Goal: Task Accomplishment & Management: Complete application form

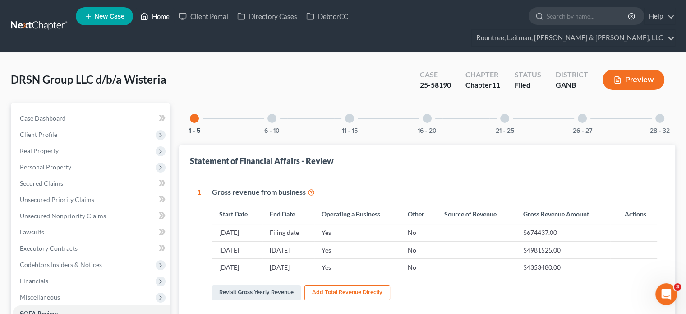
click at [163, 20] on link "Home" at bounding box center [155, 16] width 38 height 16
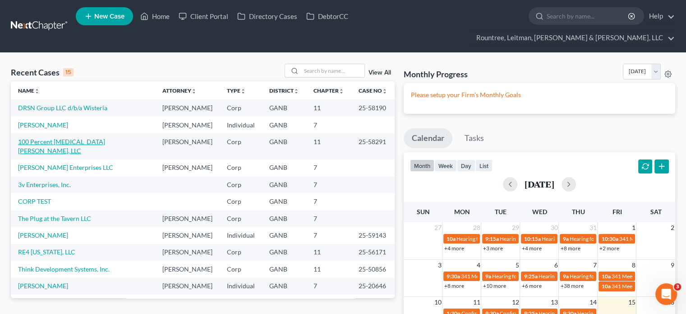
click at [73, 138] on link "100 Percent [MEDICAL_DATA] [PERSON_NAME], LLC" at bounding box center [61, 146] width 87 height 17
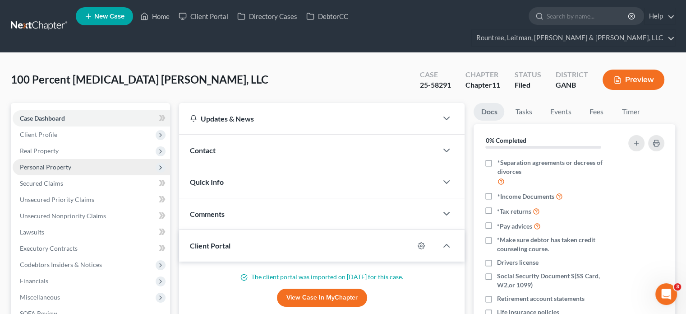
click at [52, 163] on span "Personal Property" at bounding box center [45, 167] width 51 height 8
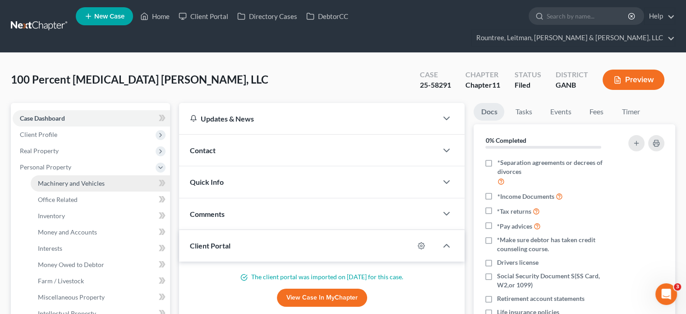
click at [61, 179] on span "Machinery and Vehicles" at bounding box center [71, 183] width 67 height 8
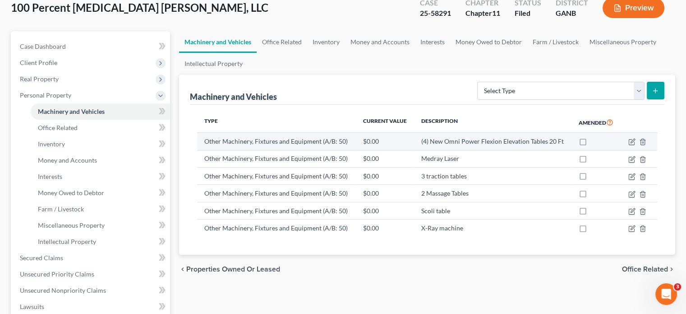
scroll to position [90, 0]
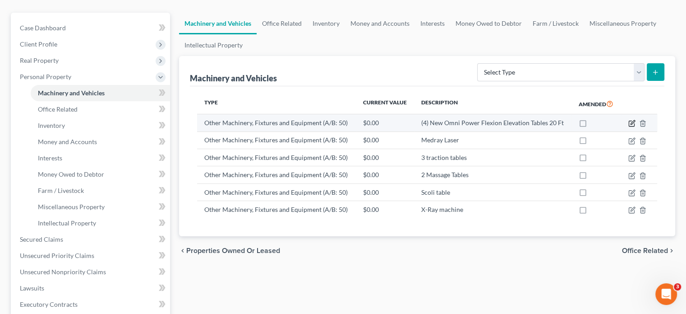
click at [634, 121] on icon "button" at bounding box center [631, 123] width 5 height 5
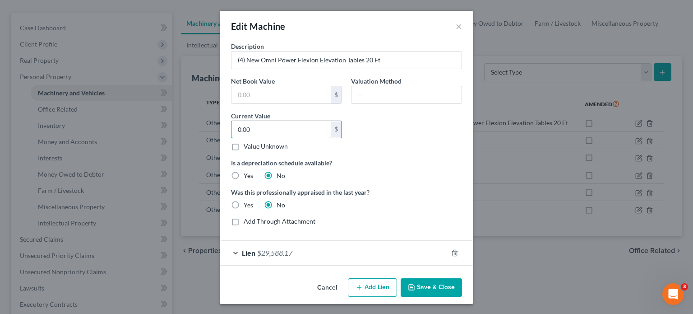
click at [289, 126] on input "0.00" at bounding box center [281, 129] width 99 height 17
type input "16,000"
click at [244, 174] on label "Yes" at bounding box center [248, 175] width 9 height 9
click at [247, 174] on input "Yes" at bounding box center [250, 174] width 6 height 6
radio input "true"
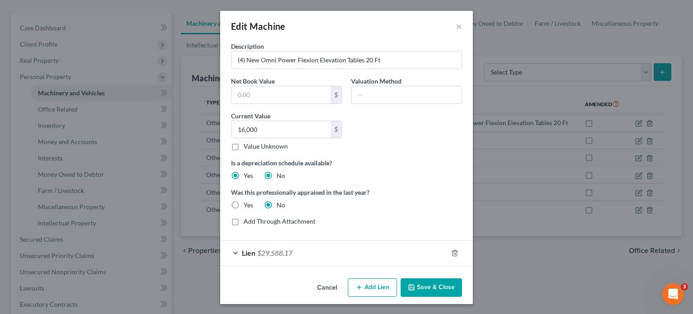
radio input "false"
click at [428, 287] on button "Save & Close" at bounding box center [431, 287] width 61 height 19
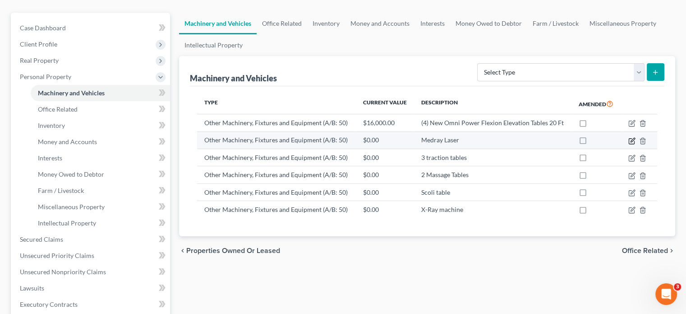
click at [634, 137] on icon "button" at bounding box center [632, 140] width 7 height 7
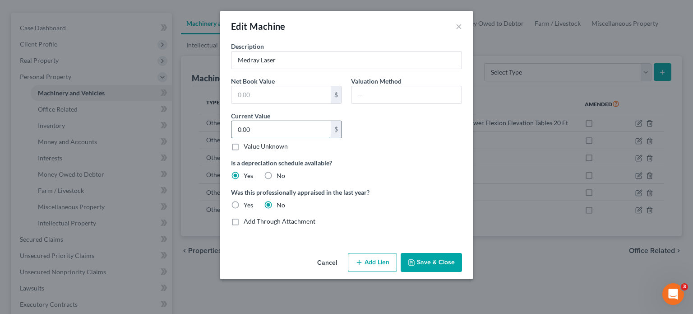
click at [288, 123] on input "0.00" at bounding box center [281, 129] width 99 height 17
type input "5,000"
click at [449, 262] on button "Save & Close" at bounding box center [431, 262] width 61 height 19
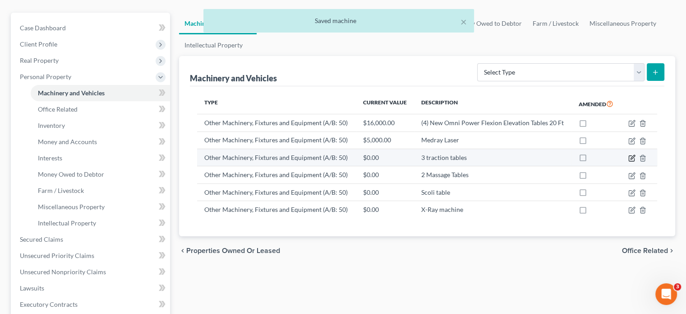
click at [633, 154] on icon "button" at bounding box center [632, 157] width 7 height 7
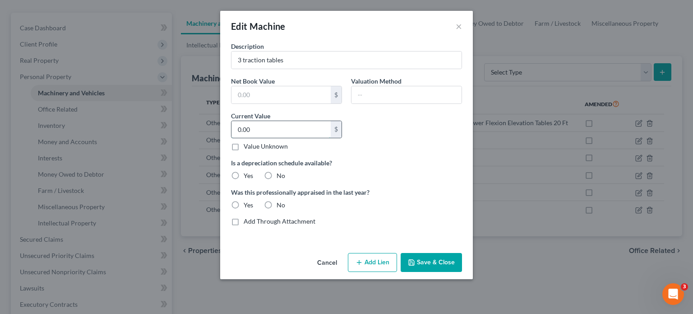
click at [255, 128] on input "0.00" at bounding box center [281, 129] width 99 height 17
type input "1,800"
click at [244, 172] on label "Yes" at bounding box center [248, 175] width 9 height 9
click at [247, 172] on input "Yes" at bounding box center [250, 174] width 6 height 6
radio input "true"
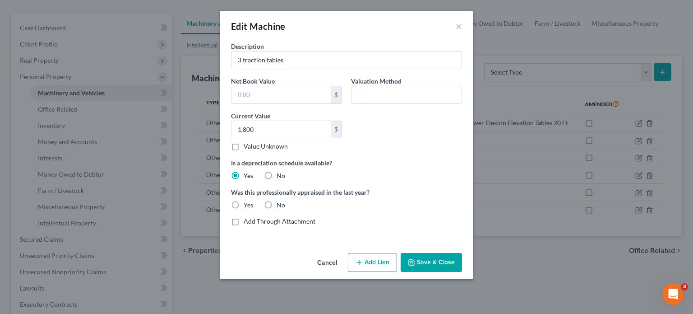
click at [277, 202] on label "No" at bounding box center [281, 204] width 9 height 9
click at [280, 202] on input "No" at bounding box center [283, 203] width 6 height 6
radio input "true"
drag, startPoint x: 438, startPoint y: 257, endPoint x: 491, endPoint y: 254, distance: 53.8
click at [438, 256] on button "Save & Close" at bounding box center [431, 262] width 61 height 19
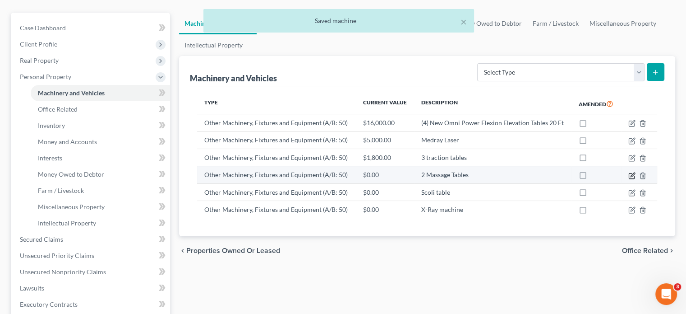
click at [632, 172] on icon "button" at bounding box center [632, 175] width 7 height 7
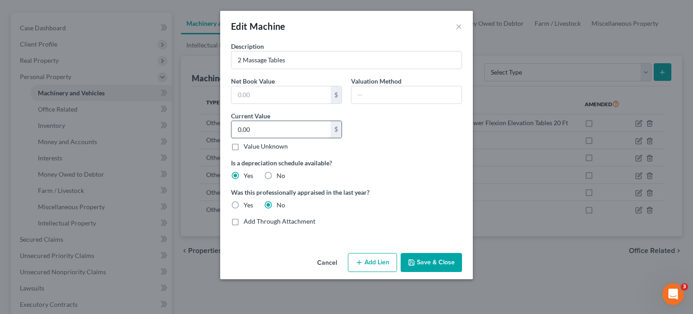
click at [273, 130] on input "0.00" at bounding box center [281, 129] width 99 height 17
type input "300.00"
click at [441, 264] on button "Save & Close" at bounding box center [431, 262] width 61 height 19
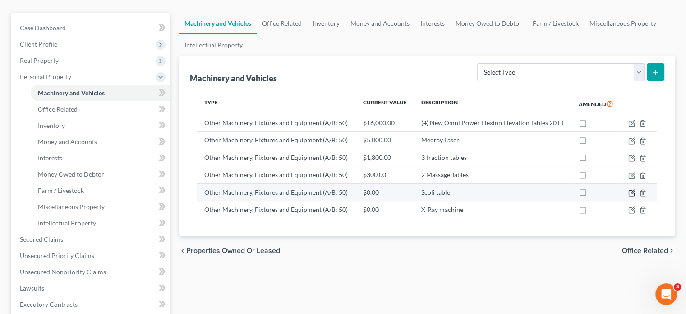
click at [634, 189] on icon "button" at bounding box center [632, 192] width 7 height 7
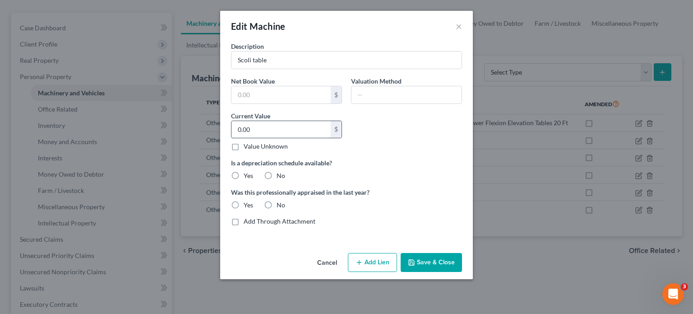
click at [287, 130] on input "0.00" at bounding box center [281, 129] width 99 height 17
type input "1,200"
click at [244, 176] on label "Yes" at bounding box center [248, 175] width 9 height 9
click at [247, 176] on input "Yes" at bounding box center [250, 174] width 6 height 6
radio input "true"
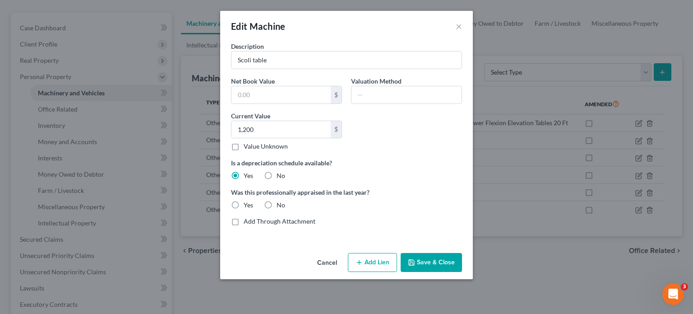
click at [277, 201] on label "No" at bounding box center [281, 204] width 9 height 9
click at [280, 201] on input "No" at bounding box center [283, 203] width 6 height 6
radio input "true"
click at [431, 259] on button "Save & Close" at bounding box center [431, 262] width 61 height 19
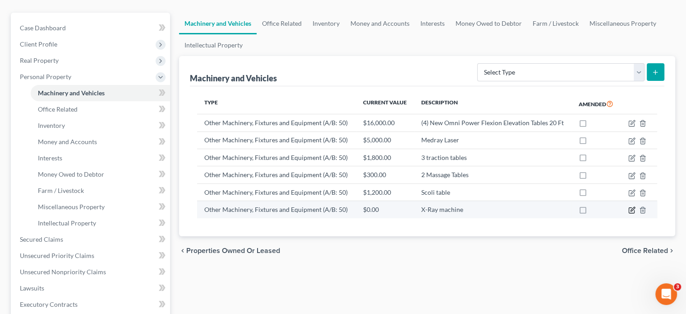
click at [632, 206] on icon "button" at bounding box center [632, 209] width 7 height 7
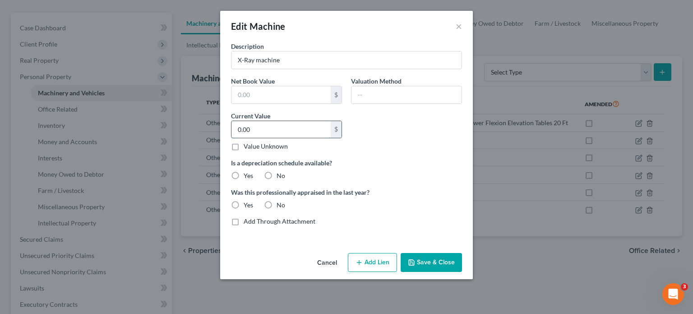
click at [269, 129] on input "0.00" at bounding box center [281, 129] width 99 height 17
type input "8,000"
click at [244, 173] on label "Yes" at bounding box center [248, 175] width 9 height 9
click at [247, 173] on input "Yes" at bounding box center [250, 174] width 6 height 6
radio input "true"
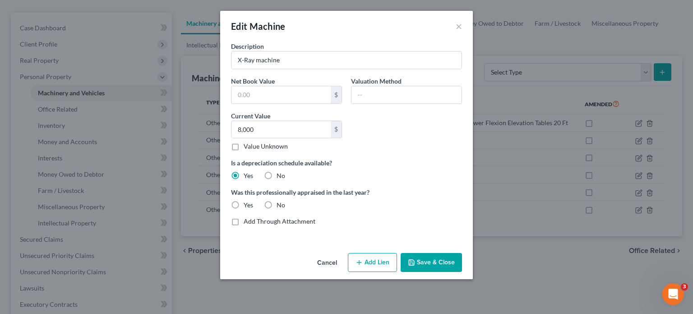
click at [277, 202] on label "No" at bounding box center [281, 204] width 9 height 9
click at [280, 202] on input "No" at bounding box center [283, 203] width 6 height 6
radio input "true"
click at [438, 263] on button "Save & Close" at bounding box center [431, 262] width 61 height 19
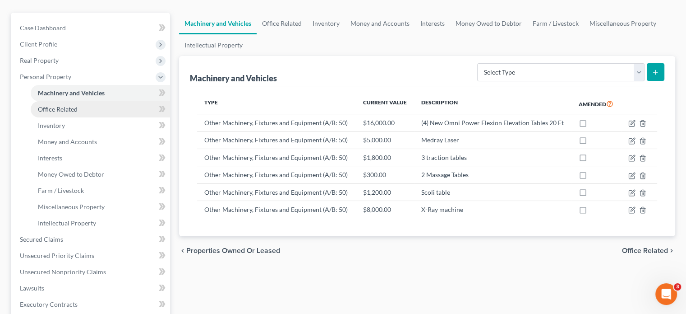
click at [55, 105] on span "Office Related" at bounding box center [58, 109] width 40 height 8
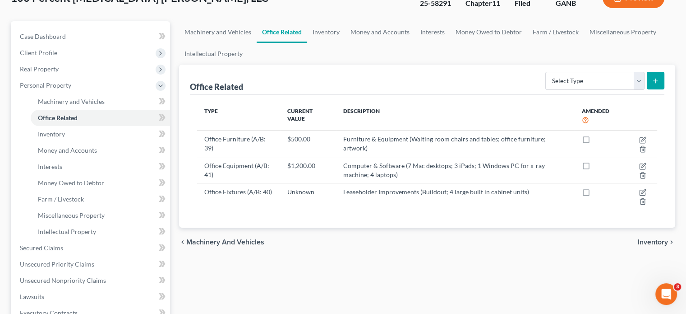
scroll to position [90, 0]
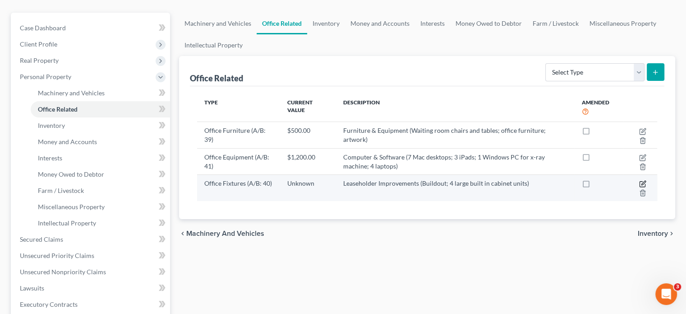
click at [641, 180] on icon "button" at bounding box center [642, 183] width 7 height 7
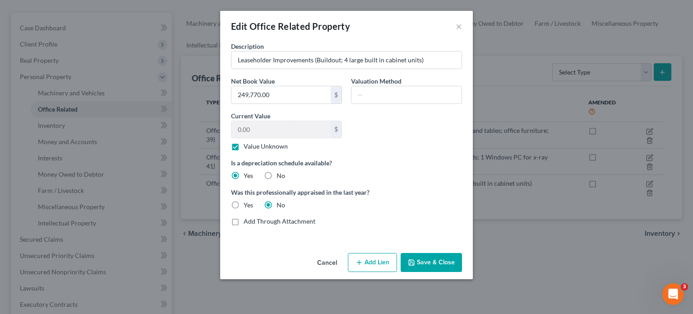
click at [244, 146] on label "Value Unknown" at bounding box center [266, 146] width 44 height 9
click at [247, 146] on input "Value Unknown" at bounding box center [250, 145] width 6 height 6
checkbox input "false"
click at [268, 131] on input "0.00" at bounding box center [281, 129] width 99 height 17
type input "2,000"
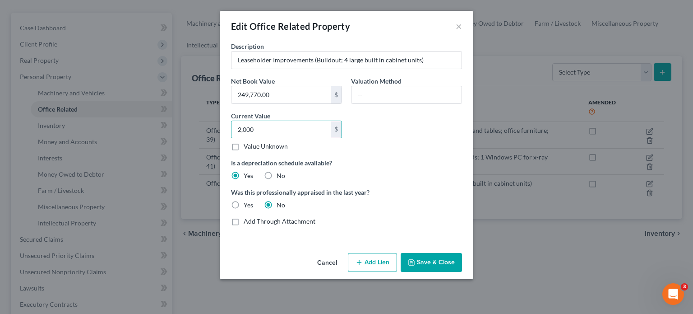
click at [434, 262] on button "Save & Close" at bounding box center [431, 262] width 61 height 19
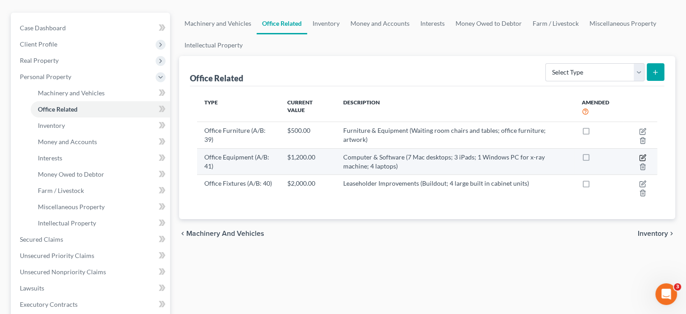
click at [643, 154] on icon "button" at bounding box center [644, 156] width 4 height 4
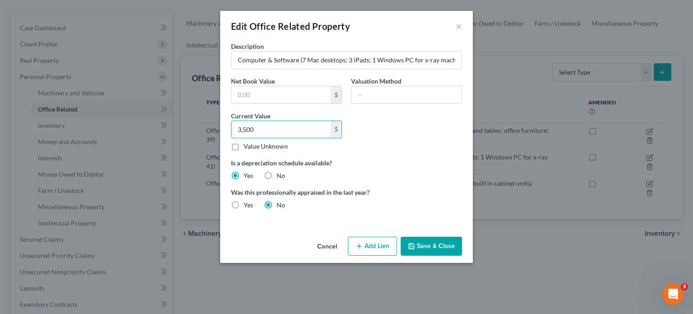
type input "3,500"
click at [425, 242] on button "Save & Close" at bounding box center [431, 245] width 61 height 19
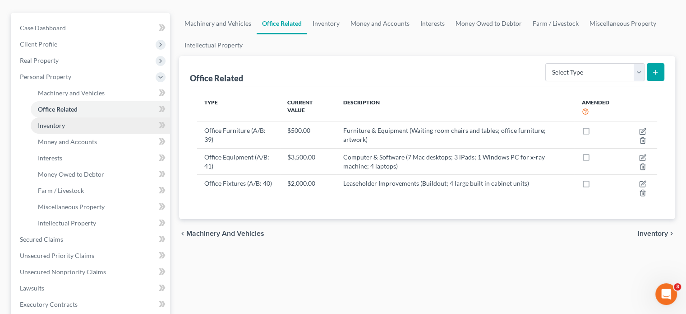
drag, startPoint x: 59, startPoint y: 108, endPoint x: 64, endPoint y: 106, distance: 5.3
click at [59, 121] on span "Inventory" at bounding box center [51, 125] width 27 height 8
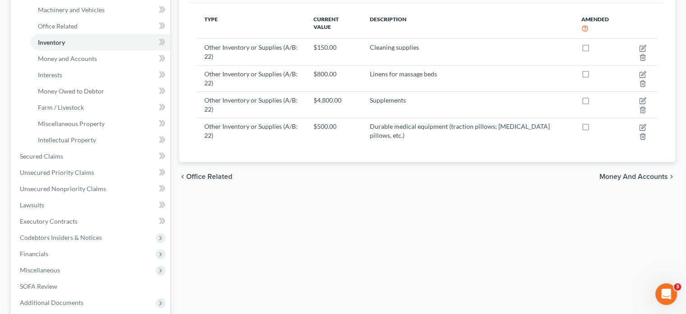
scroll to position [246, 0]
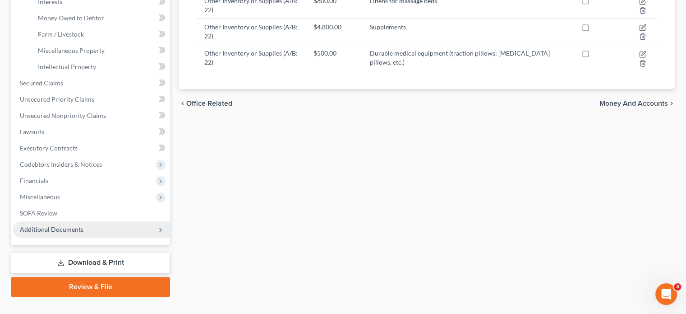
click at [73, 225] on span "Additional Documents" at bounding box center [52, 229] width 64 height 8
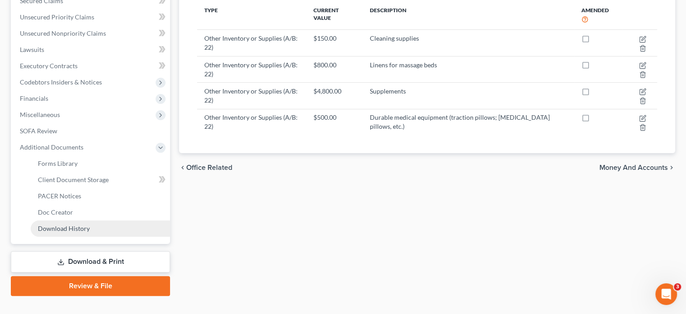
scroll to position [181, 0]
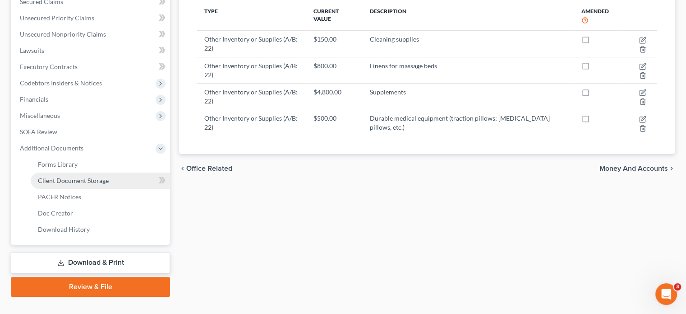
click at [81, 176] on span "Client Document Storage" at bounding box center [73, 180] width 71 height 8
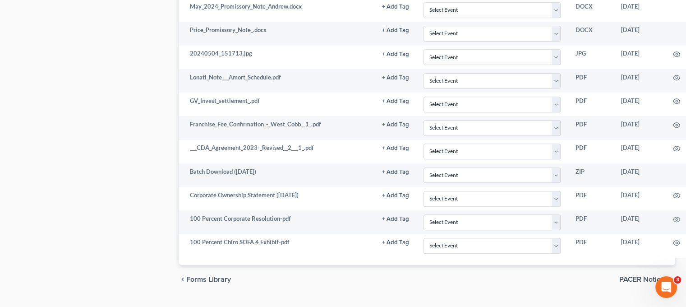
scroll to position [614, 37]
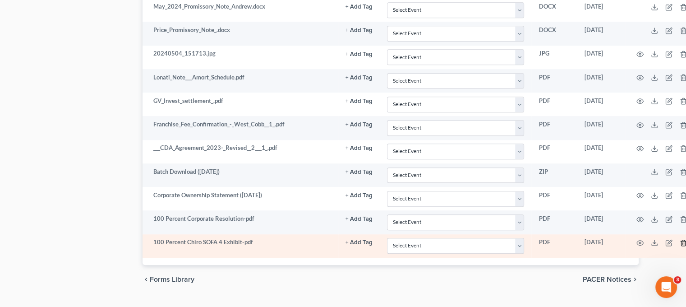
click at [682, 240] on icon "button" at bounding box center [684, 243] width 4 height 6
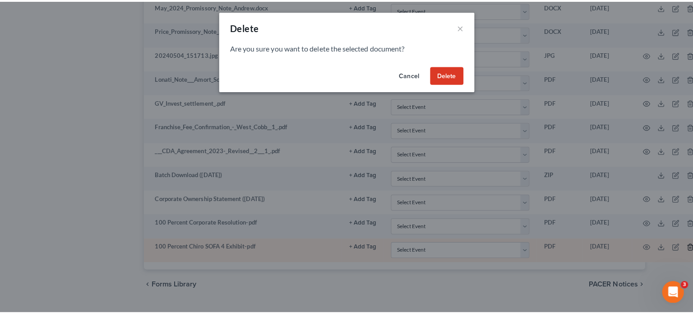
scroll to position [607, 32]
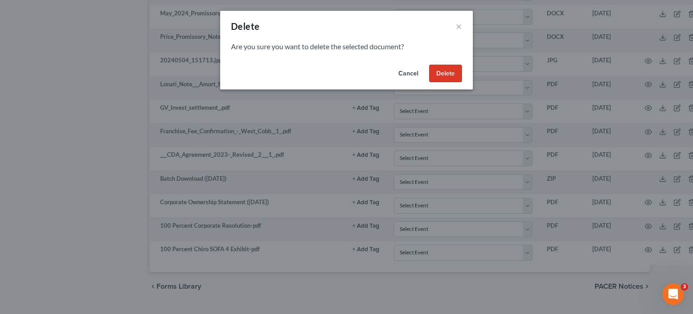
drag, startPoint x: 434, startPoint y: 51, endPoint x: 484, endPoint y: 64, distance: 51.5
click at [492, 56] on div "Delete × Are you sure you want to delete the selected document? Cancel Delete" at bounding box center [346, 157] width 693 height 314
click at [454, 72] on button "Delete" at bounding box center [445, 74] width 33 height 18
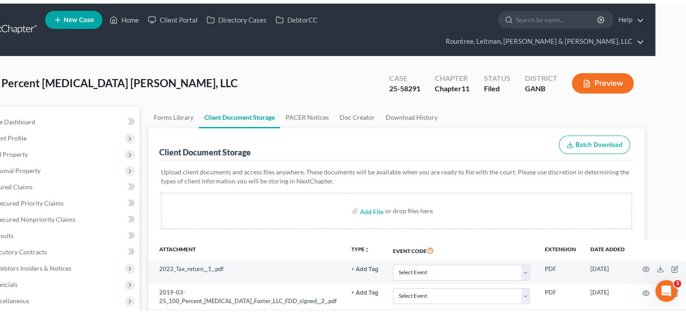
scroll to position [0, 0]
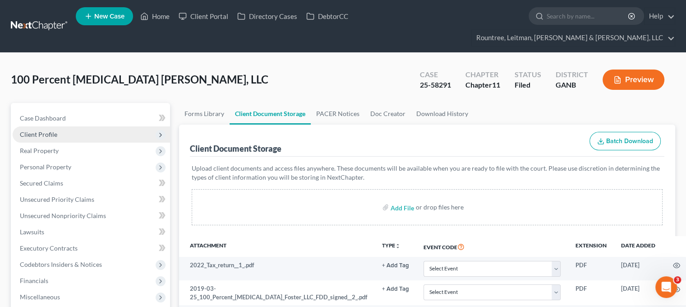
click at [42, 130] on span "Client Profile" at bounding box center [38, 134] width 37 height 8
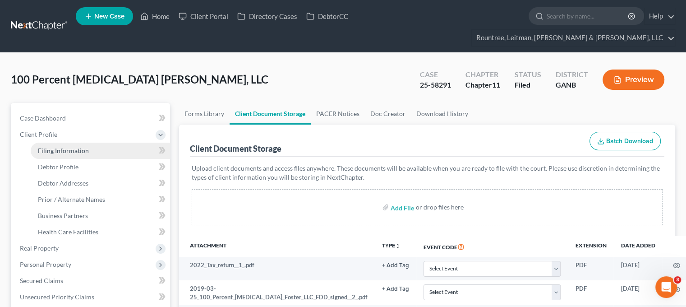
click at [64, 147] on span "Filing Information" at bounding box center [63, 151] width 51 height 8
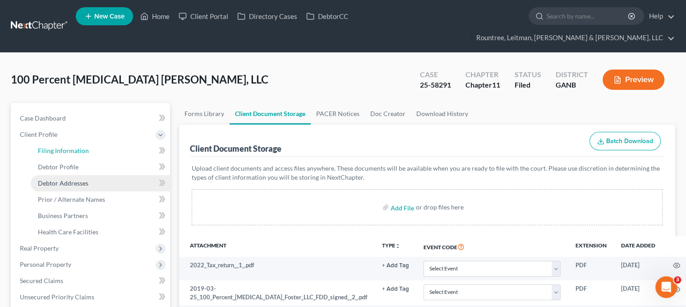
select select "2"
select select "1"
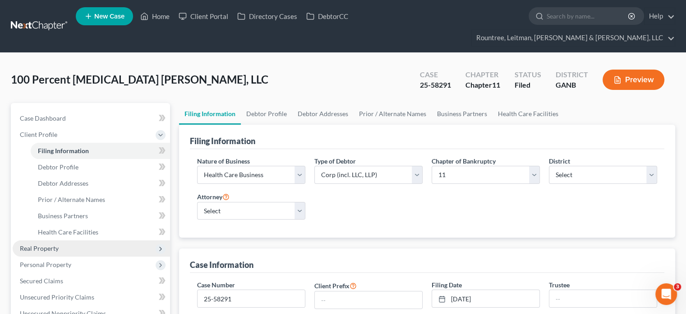
click at [52, 240] on span "Real Property" at bounding box center [91, 248] width 157 height 16
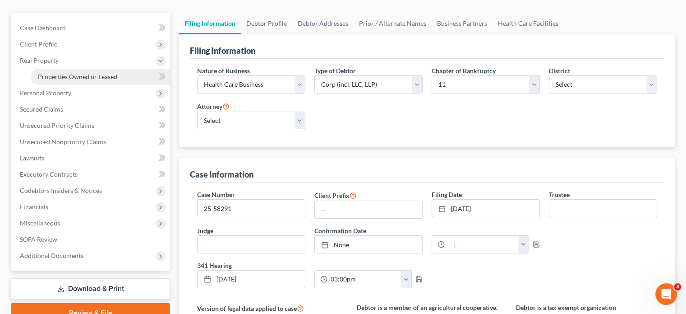
click at [101, 73] on span "Properties Owned or Leased" at bounding box center [77, 77] width 79 height 8
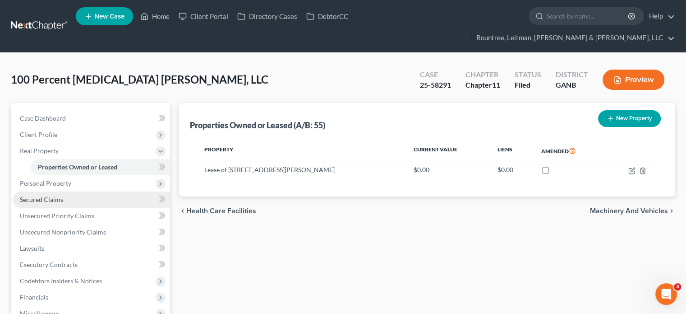
click at [65, 191] on link "Secured Claims" at bounding box center [91, 199] width 157 height 16
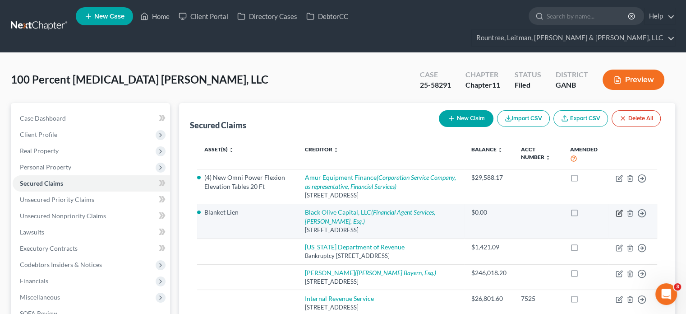
click at [618, 210] on icon "button" at bounding box center [620, 212] width 4 height 4
select select "35"
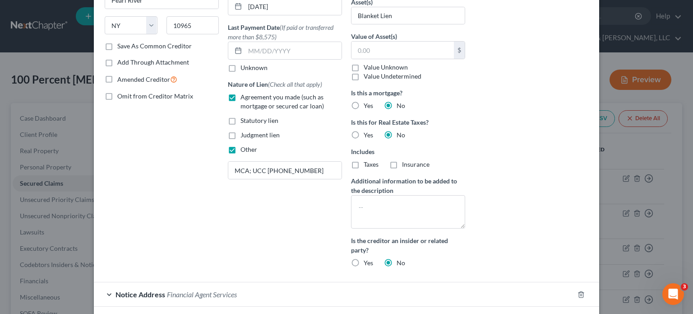
scroll to position [251, 0]
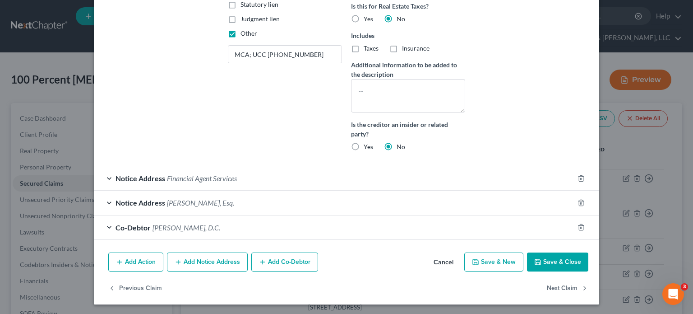
click at [551, 259] on button "Save & Close" at bounding box center [557, 261] width 61 height 19
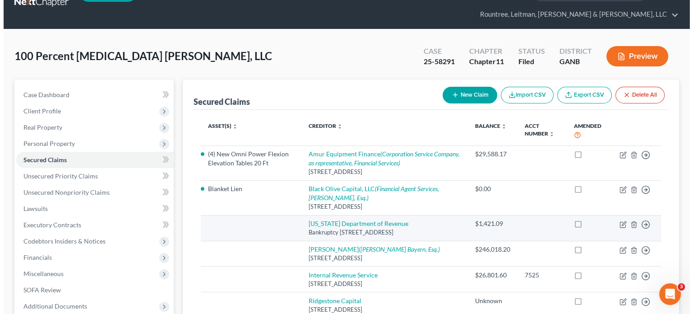
scroll to position [45, 0]
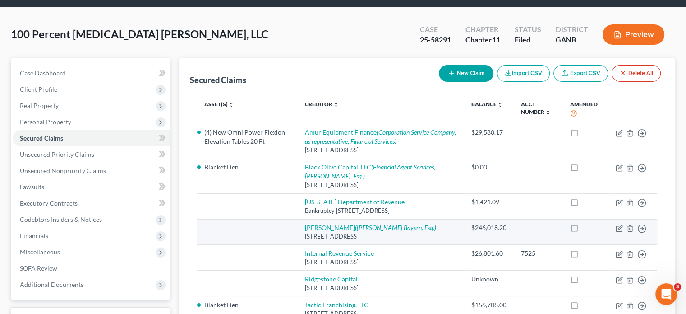
click at [616, 220] on td "Move to E Move to F Move to G Move to Notice Only" at bounding box center [633, 232] width 49 height 26
click at [619, 225] on icon "button" at bounding box center [619, 228] width 7 height 7
select select "9"
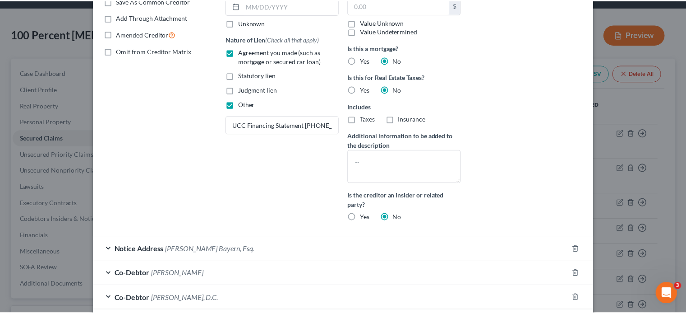
scroll to position [0, 0]
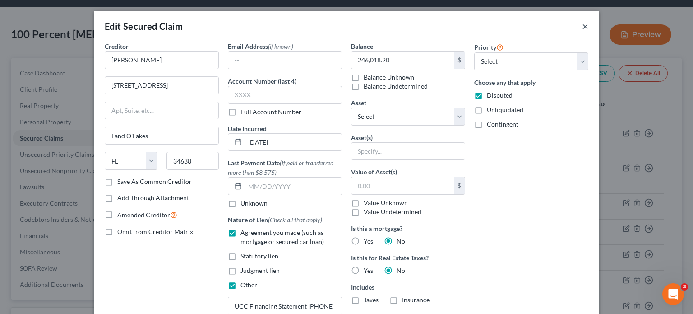
click at [582, 23] on button "×" at bounding box center [585, 26] width 6 height 11
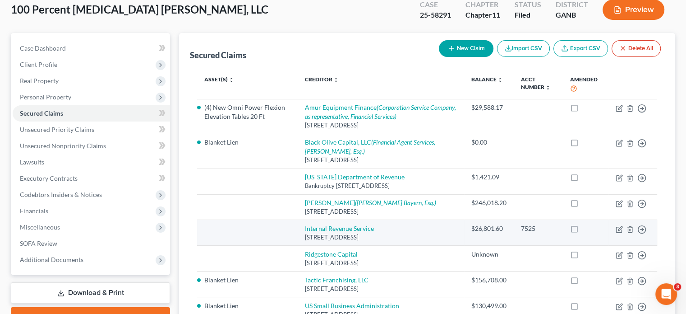
scroll to position [90, 0]
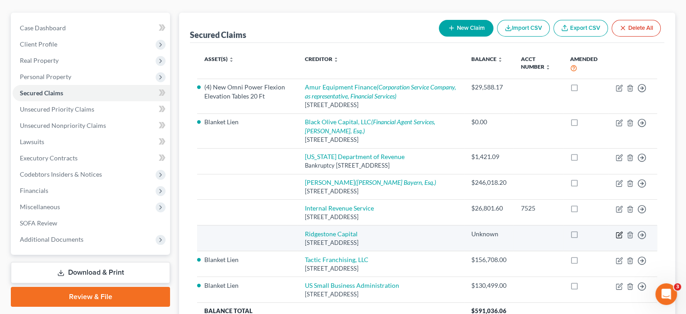
click at [619, 232] on icon "button" at bounding box center [618, 234] width 5 height 5
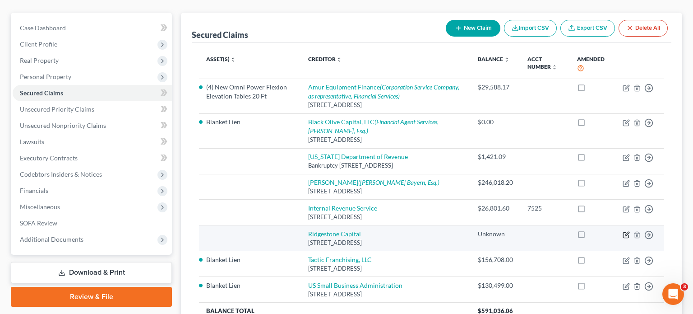
select select "4"
select select "0"
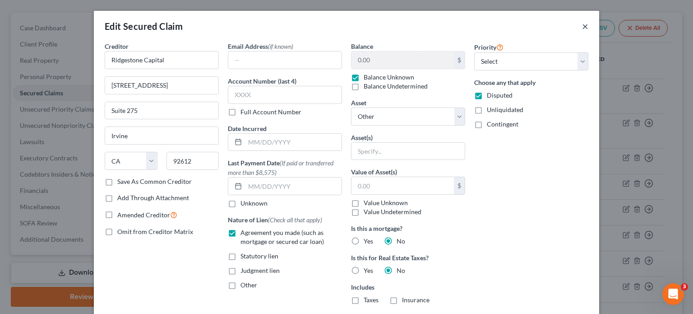
click at [585, 30] on button "×" at bounding box center [585, 26] width 6 height 11
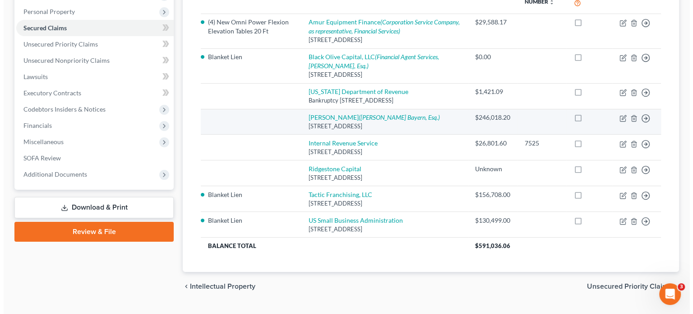
scroll to position [176, 0]
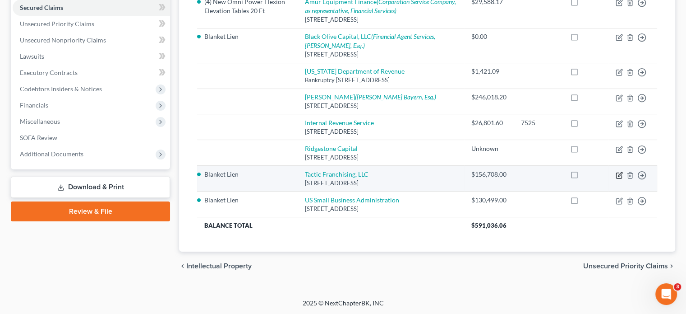
click at [621, 175] on icon "button" at bounding box center [618, 174] width 5 height 5
select select "3"
select select "0"
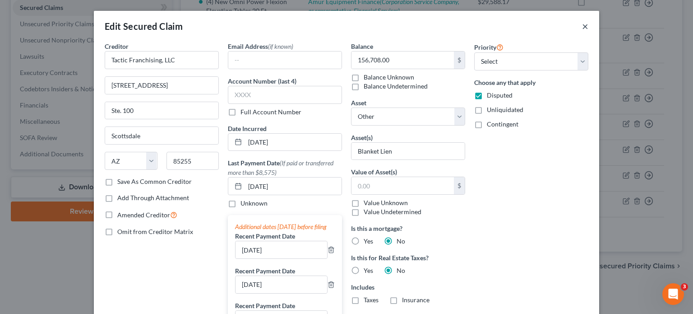
click at [582, 27] on button "×" at bounding box center [585, 26] width 6 height 11
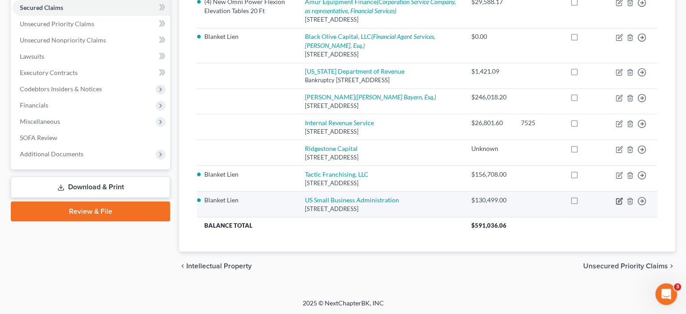
click at [621, 201] on icon "button" at bounding box center [619, 200] width 7 height 7
select select "0"
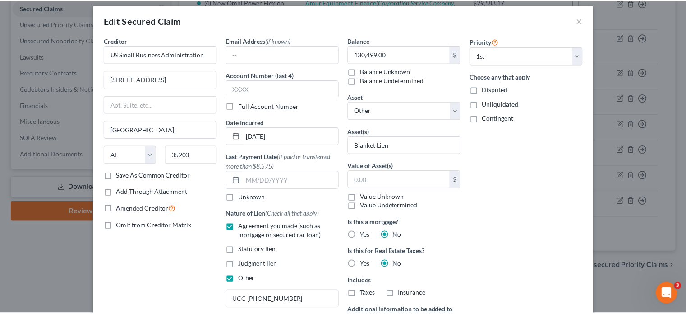
scroll to position [0, 0]
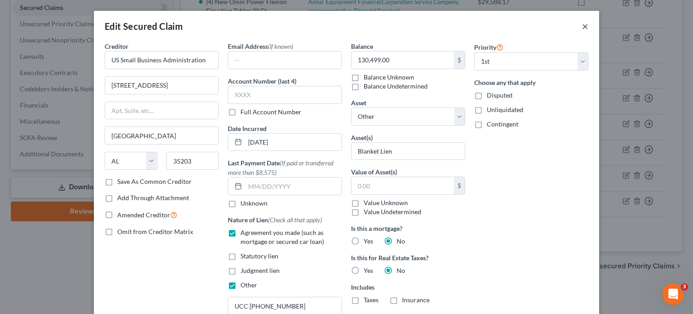
click at [583, 27] on button "×" at bounding box center [585, 26] width 6 height 11
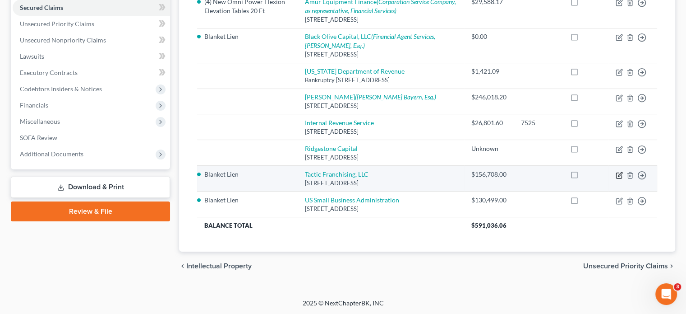
click at [616, 174] on icon "button" at bounding box center [618, 174] width 5 height 5
select select "3"
select select "0"
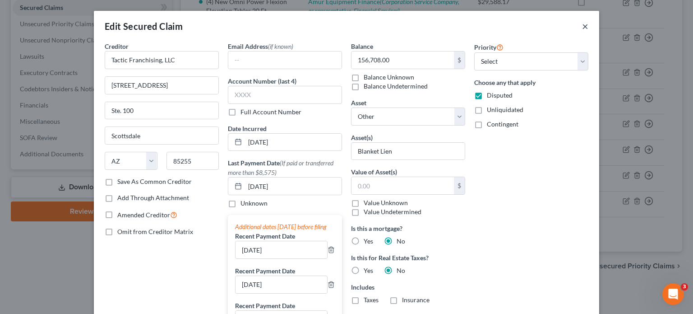
click at [582, 27] on button "×" at bounding box center [585, 26] width 6 height 11
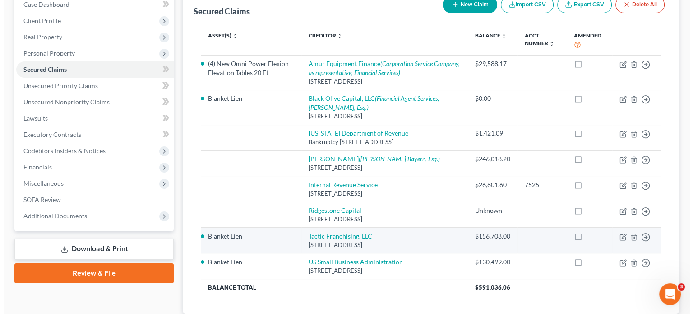
scroll to position [85, 0]
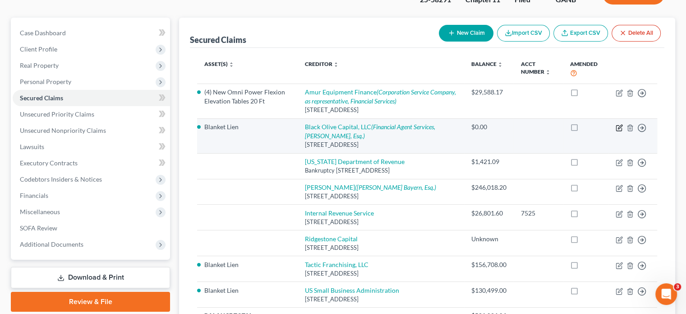
click at [617, 125] on icon "button" at bounding box center [618, 127] width 5 height 5
select select "35"
select select "0"
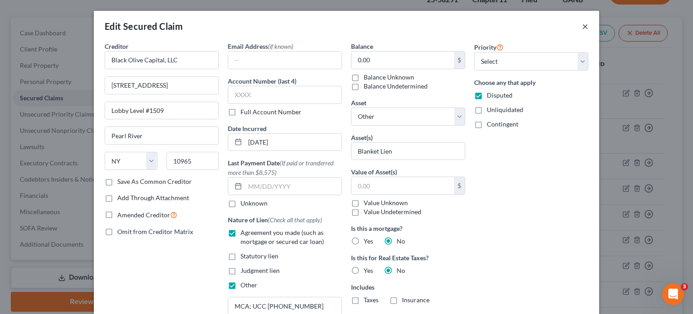
click at [584, 26] on button "×" at bounding box center [585, 26] width 6 height 11
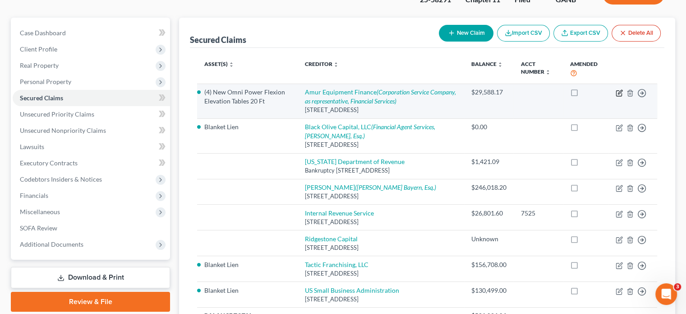
click at [621, 89] on icon "button" at bounding box center [619, 92] width 7 height 7
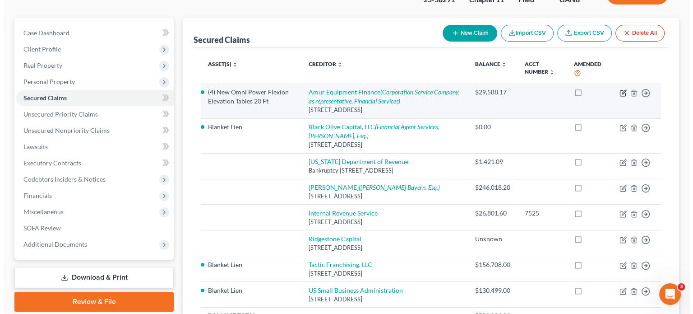
select select "30"
select select "7"
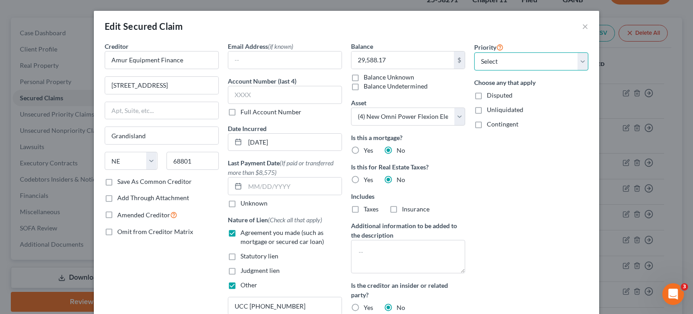
click at [579, 65] on select "Select 1st 2nd 3rd 4th 5th 6th 7th 8th 9th 10th 11th 12th 13th 14th 15th 16th 1…" at bounding box center [531, 61] width 114 height 18
select select "0"
click at [474, 52] on select "Select 1st 2nd 3rd 4th 5th 6th 7th 8th 9th 10th 11th 12th 13th 14th 15th 16th 1…" at bounding box center [531, 61] width 114 height 18
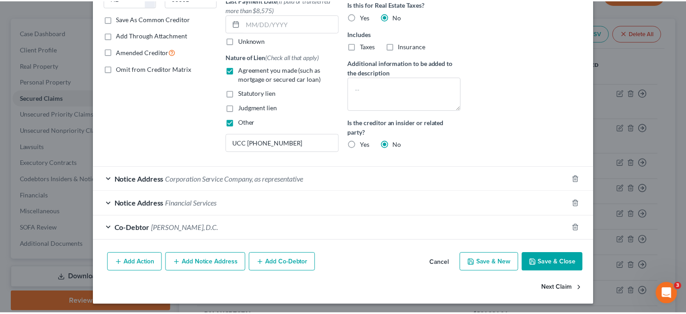
scroll to position [163, 0]
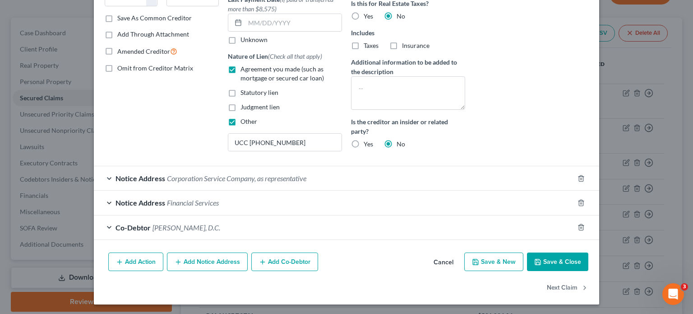
click at [558, 259] on button "Save & Close" at bounding box center [557, 261] width 61 height 19
select select
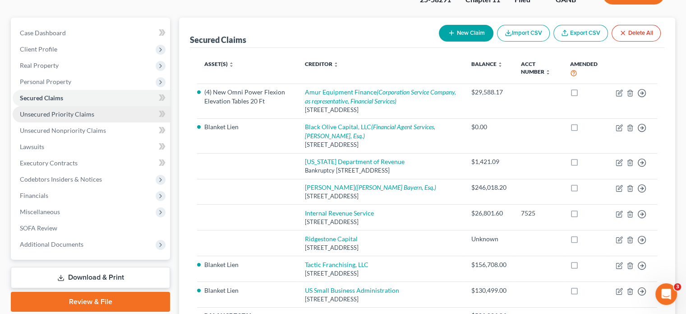
click at [92, 106] on link "Unsecured Priority Claims" at bounding box center [91, 114] width 157 height 16
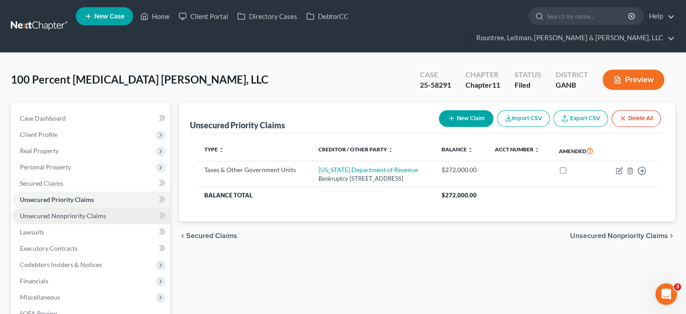
click at [74, 212] on span "Unsecured Nonpriority Claims" at bounding box center [63, 216] width 86 height 8
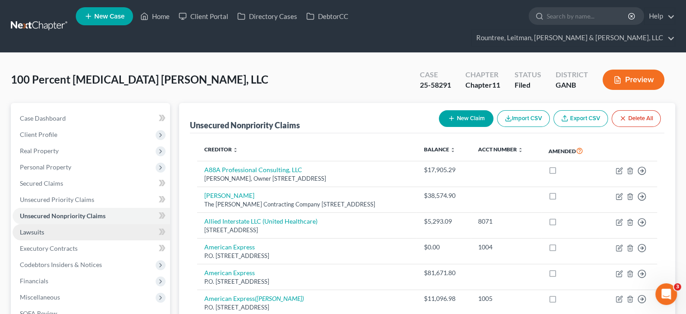
click at [36, 228] on span "Lawsuits" at bounding box center [32, 232] width 24 height 8
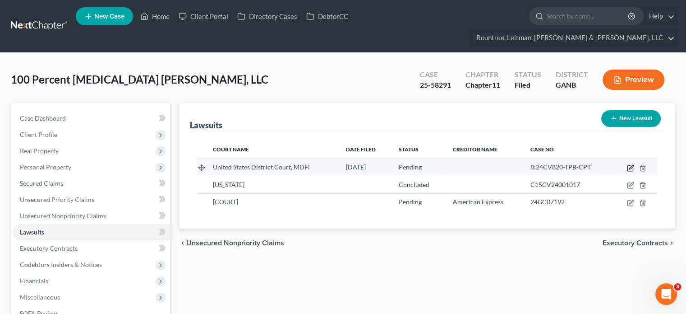
click at [630, 164] on icon "button" at bounding box center [630, 167] width 7 height 7
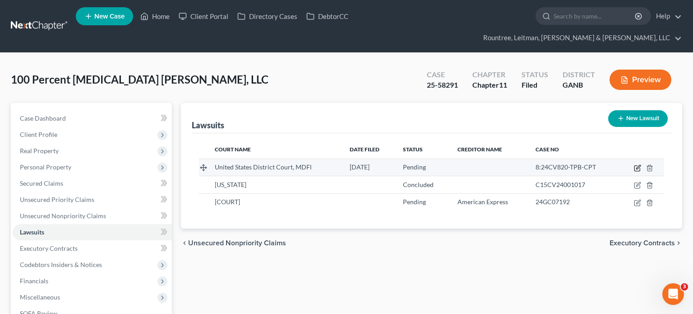
select select "0"
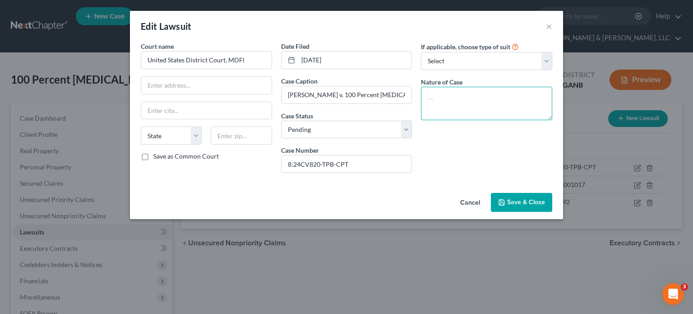
click at [481, 100] on textarea at bounding box center [486, 103] width 131 height 33
type textarea "Breach of contract"
click at [511, 202] on span "Save & Close" at bounding box center [526, 202] width 38 height 8
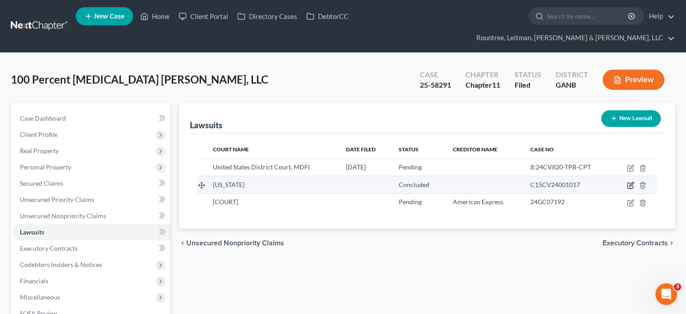
click at [634, 181] on icon "button" at bounding box center [630, 184] width 7 height 7
select select "2"
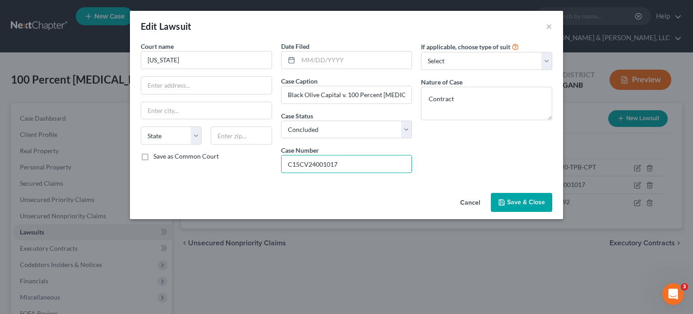
drag, startPoint x: 334, startPoint y: 162, endPoint x: 218, endPoint y: 166, distance: 115.6
click at [218, 166] on div "Court name * [US_STATE] State [US_STATE] AK AR AZ CA CO CT DE DC [GEOGRAPHIC_DA…" at bounding box center [346, 111] width 421 height 139
drag, startPoint x: 162, startPoint y: 56, endPoint x: -72, endPoint y: 60, distance: 234.7
click at [0, 60] on html "Home New Case Client Portal Directory Cases DebtorCC Rountree, [PERSON_NAME], […" at bounding box center [346, 215] width 693 height 431
paste input "Circuit Court For [GEOGRAPHIC_DATA]"
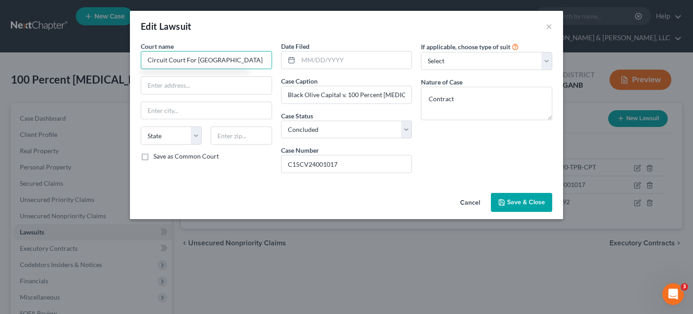
drag, startPoint x: 257, startPoint y: 58, endPoint x: -12, endPoint y: 61, distance: 269.4
click at [0, 61] on html "Home New Case Client Portal Directory Cases DebtorCC Rountree, [PERSON_NAME], […" at bounding box center [346, 215] width 693 height 431
type input "Circuit Court For [GEOGRAPHIC_DATA]"
click at [170, 91] on input "text" at bounding box center [206, 85] width 130 height 17
paste input "[STREET_ADDRESS][US_STATE]"
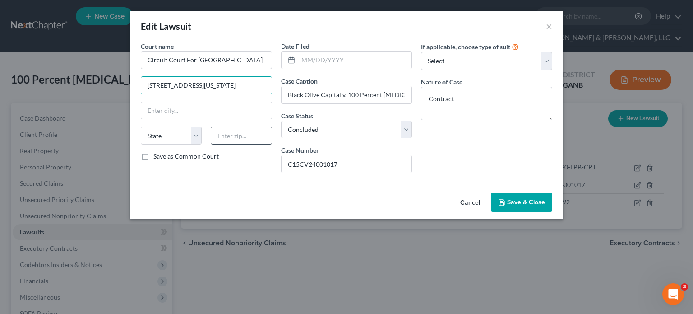
type input "[STREET_ADDRESS][US_STATE]"
click at [240, 133] on input "text" at bounding box center [241, 135] width 61 height 18
type input "20850"
click at [250, 177] on div "Court name * Circuit Court For [GEOGRAPHIC_DATA] [GEOGRAPHIC_DATA][US_STATE] [U…" at bounding box center [206, 111] width 140 height 139
type input "[GEOGRAPHIC_DATA]"
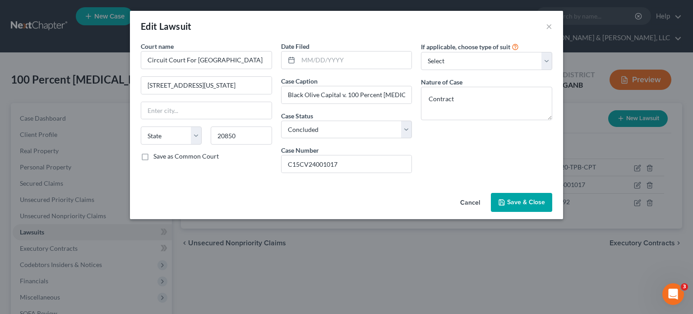
select select "21"
drag, startPoint x: 315, startPoint y: 61, endPoint x: 334, endPoint y: 62, distance: 19.0
click at [315, 61] on input "text" at bounding box center [355, 59] width 114 height 17
type input "[DATE]"
click at [530, 198] on span "Save & Close" at bounding box center [526, 202] width 38 height 8
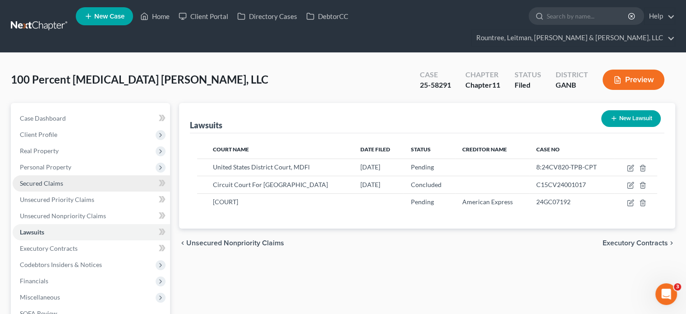
drag, startPoint x: 41, startPoint y: 170, endPoint x: 120, endPoint y: 169, distance: 79.0
click at [41, 179] on span "Secured Claims" at bounding box center [41, 183] width 43 height 8
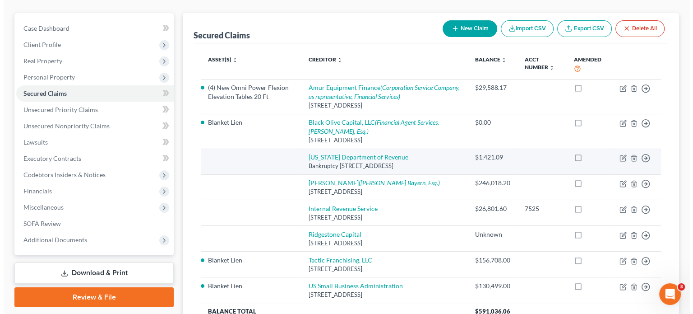
scroll to position [90, 0]
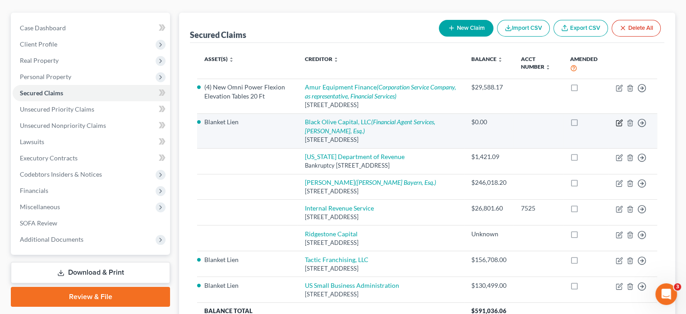
click at [620, 120] on icon "button" at bounding box center [620, 122] width 4 height 4
select select "35"
select select "0"
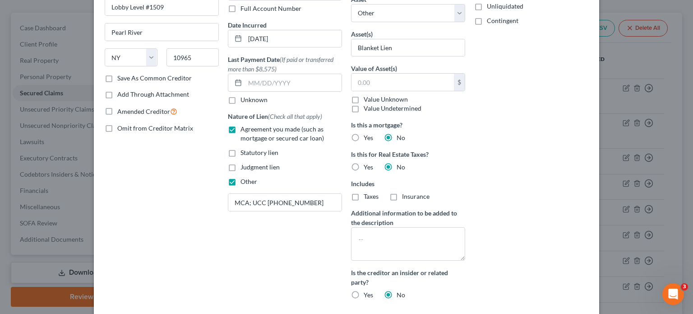
scroll to position [251, 0]
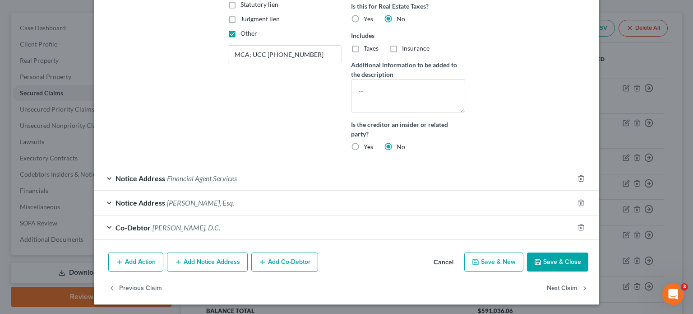
click at [269, 260] on button "Add Co-Debtor" at bounding box center [284, 261] width 67 height 19
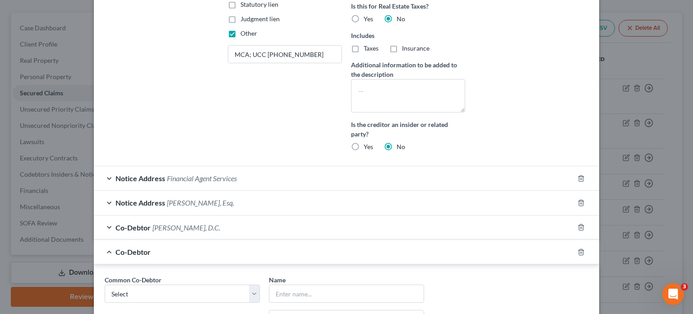
scroll to position [342, 0]
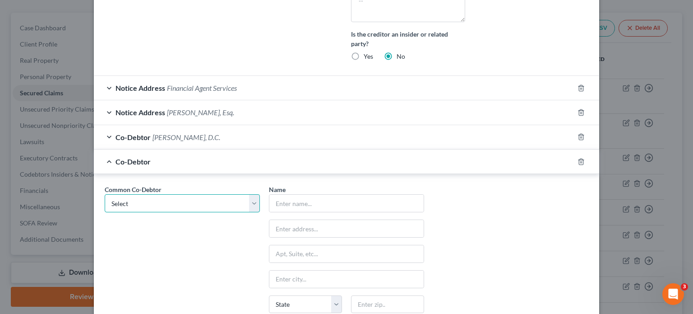
click at [249, 205] on select "Select [PERSON_NAME] [PERSON_NAME]" at bounding box center [182, 203] width 155 height 18
click at [318, 208] on input "text" at bounding box center [346, 203] width 154 height 17
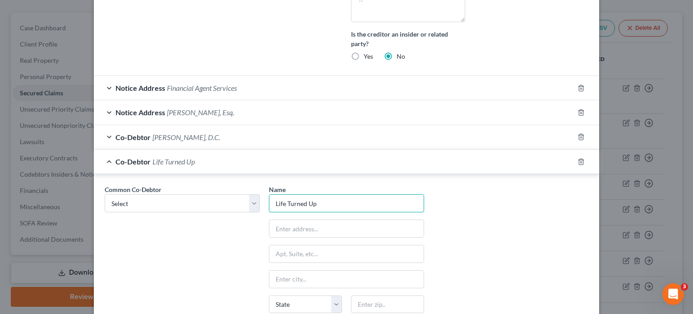
scroll to position [461, 0]
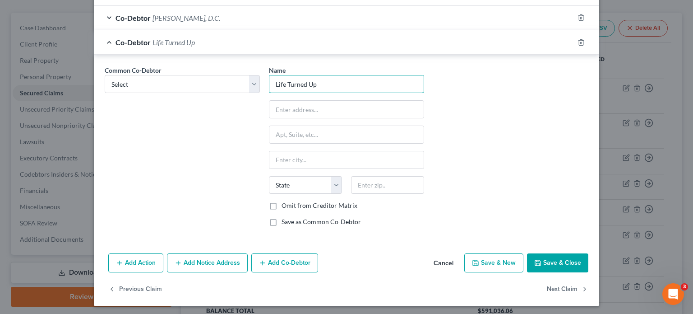
type input "Life Turned Up"
click at [560, 258] on button "Save & Close" at bounding box center [557, 262] width 61 height 19
select select
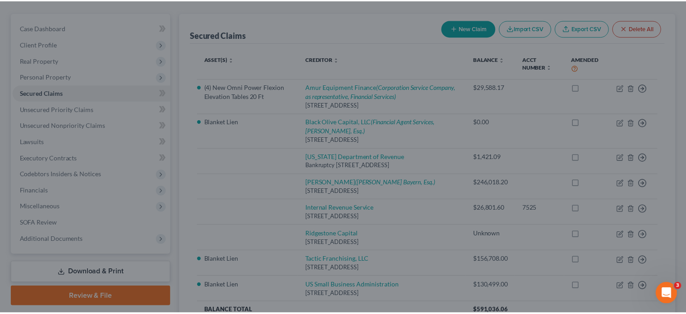
scroll to position [373, 0]
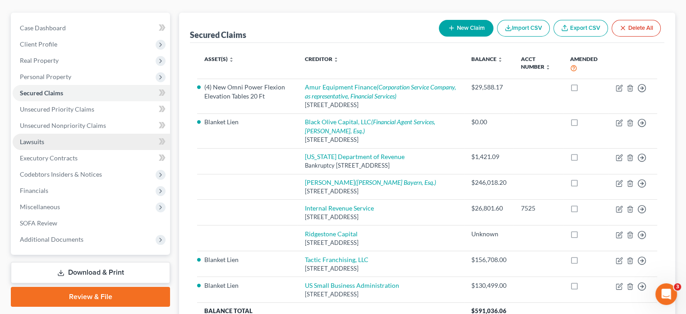
click at [43, 138] on span "Lawsuits" at bounding box center [32, 142] width 24 height 8
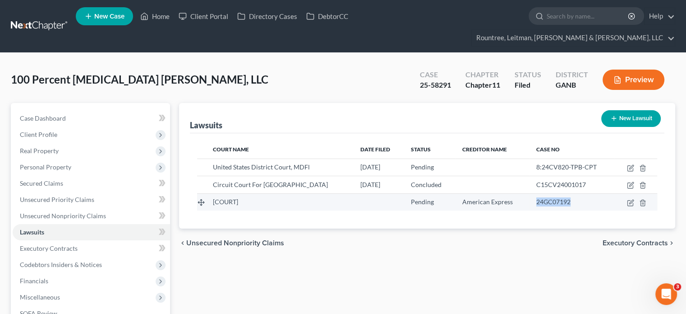
drag, startPoint x: 536, startPoint y: 184, endPoint x: 572, endPoint y: 185, distance: 35.7
click at [572, 197] on div "24GC07192" at bounding box center [572, 201] width 71 height 9
copy span "24GC07192"
click at [631, 199] on icon "button" at bounding box center [630, 202] width 7 height 7
select select "0"
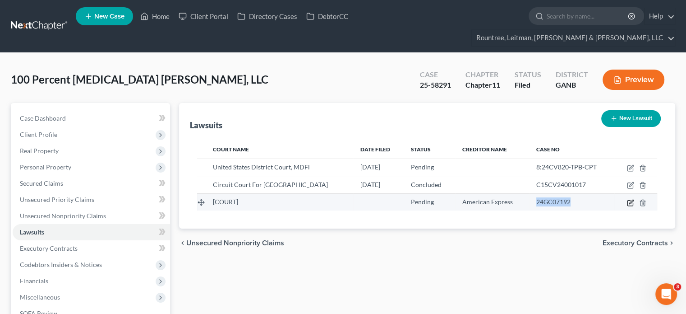
select select "3"
select select "45"
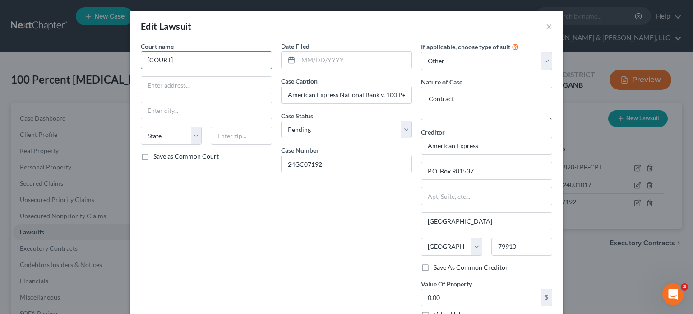
drag, startPoint x: 204, startPoint y: 58, endPoint x: -140, endPoint y: 53, distance: 343.9
click at [0, 53] on html "Home New Case Client Portal Directory Cases DebtorCC Rountree, [PERSON_NAME], […" at bounding box center [346, 215] width 693 height 431
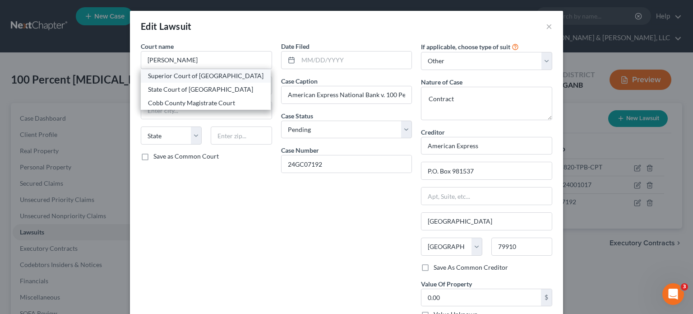
click at [204, 73] on div "Superior Court of [GEOGRAPHIC_DATA]" at bounding box center [206, 75] width 116 height 9
type input "Superior Court of [GEOGRAPHIC_DATA]"
type input "[STREET_ADDRESS][PERSON_NAME]"
type input "Marietta"
select select "10"
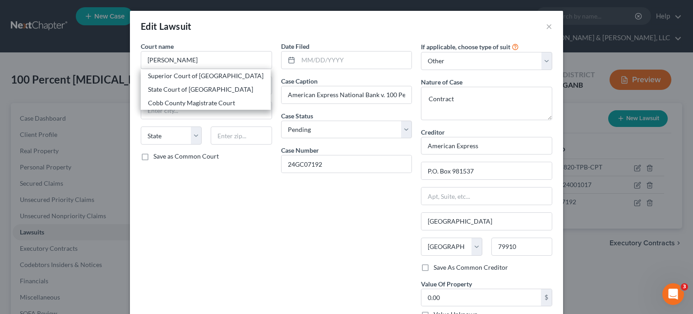
type input "30090"
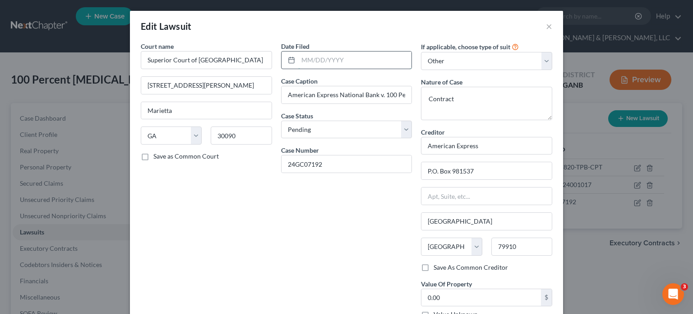
drag, startPoint x: 323, startPoint y: 63, endPoint x: 334, endPoint y: 66, distance: 11.8
click at [323, 63] on input "text" at bounding box center [355, 59] width 114 height 17
type input "[DATE]"
click at [344, 90] on input "American Express National Bank v. 100 Percent [MEDICAL_DATA] [PERSON_NAME], LLC…" at bounding box center [347, 94] width 130 height 17
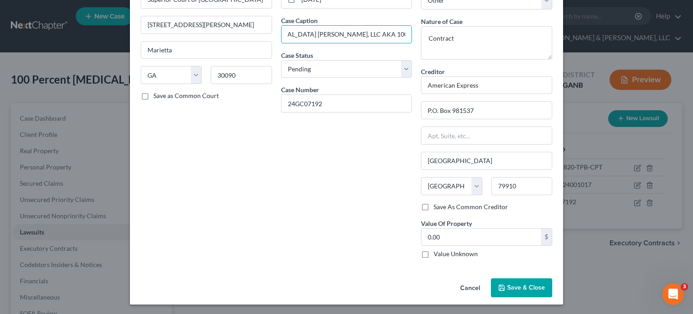
click at [518, 287] on span "Save & Close" at bounding box center [526, 287] width 38 height 8
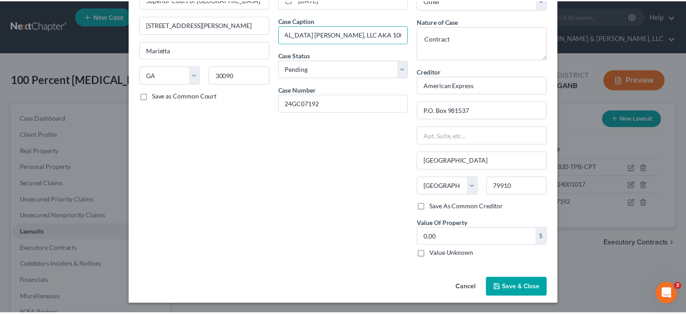
scroll to position [0, 0]
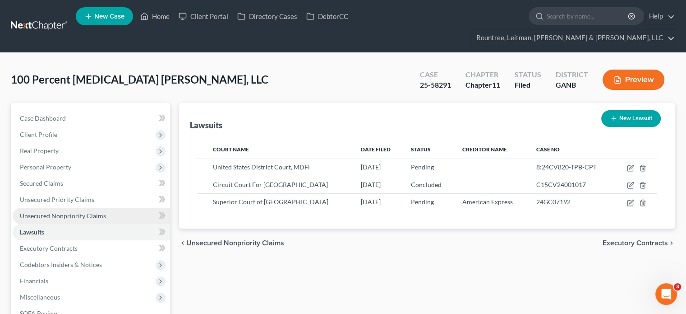
click at [92, 212] on span "Unsecured Nonpriority Claims" at bounding box center [63, 216] width 86 height 8
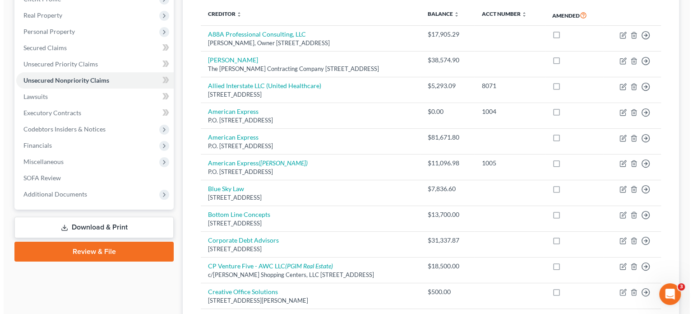
scroll to position [90, 0]
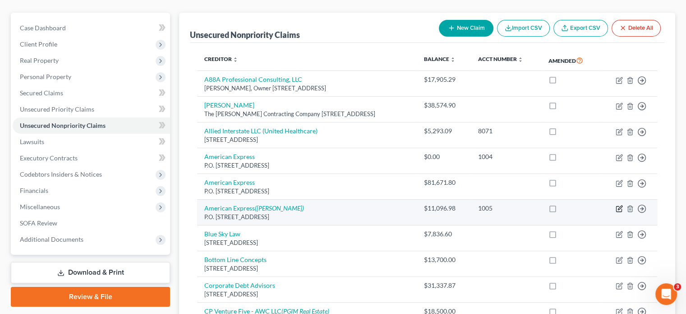
click at [621, 205] on icon "button" at bounding box center [619, 208] width 7 height 7
select select "45"
select select "2"
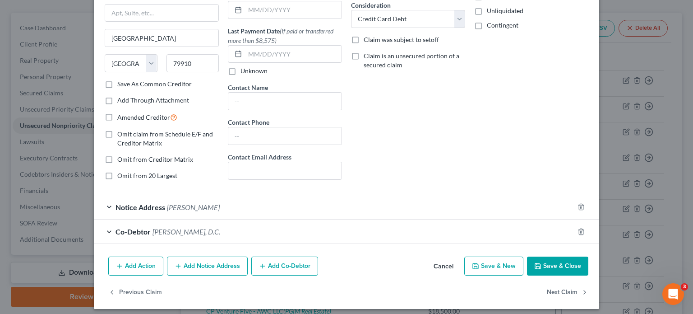
scroll to position [102, 0]
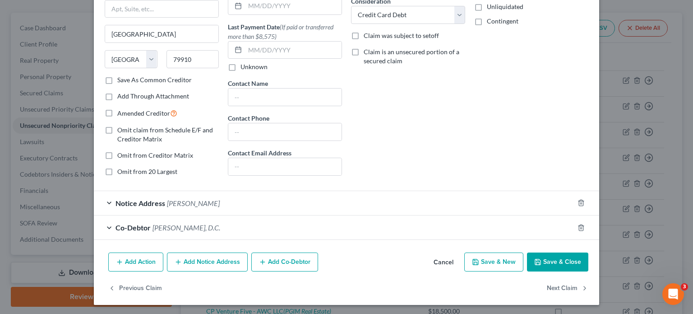
click at [282, 259] on button "Add Co-Debtor" at bounding box center [284, 261] width 67 height 19
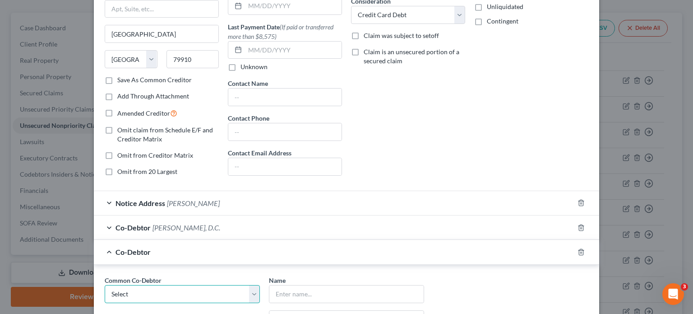
click at [159, 291] on select "Select [PERSON_NAME] [PERSON_NAME]" at bounding box center [182, 294] width 155 height 18
select select "0"
click at [105, 285] on select "Select [PERSON_NAME] [PERSON_NAME]" at bounding box center [182, 294] width 155 height 18
type input "[PERSON_NAME]"
type input "[STREET_ADDRESS]"
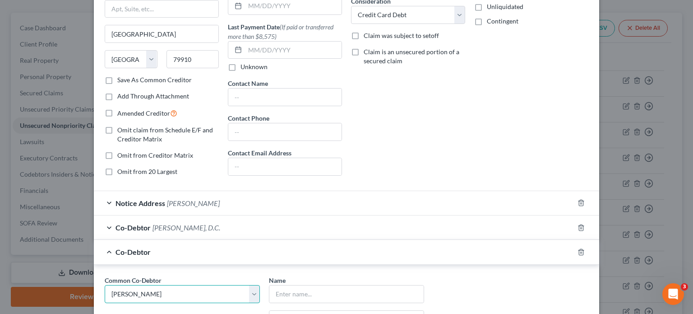
type input "Marietta"
select select "10"
type input "30064"
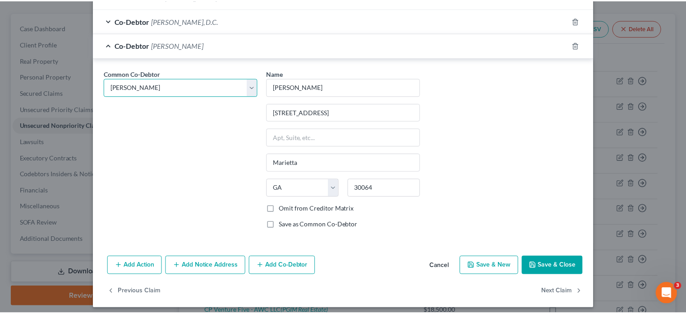
scroll to position [311, 0]
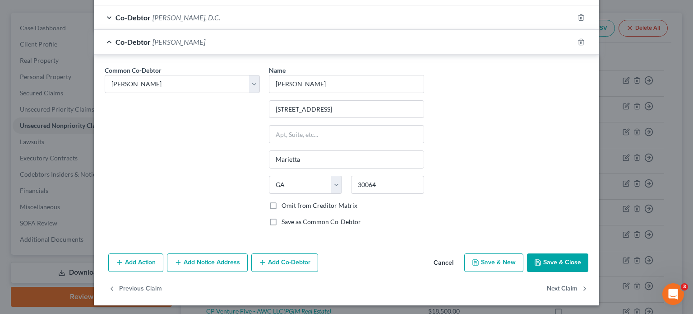
click at [565, 254] on button "Save & Close" at bounding box center [557, 262] width 61 height 19
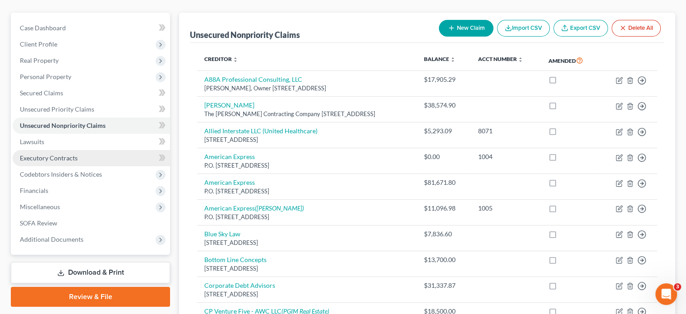
drag, startPoint x: 39, startPoint y: 142, endPoint x: 50, endPoint y: 142, distance: 10.8
click at [39, 154] on span "Executory Contracts" at bounding box center [49, 158] width 58 height 8
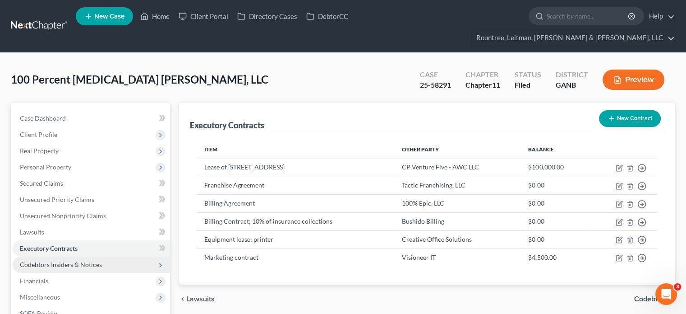
click at [76, 256] on span "Codebtors Insiders & Notices" at bounding box center [91, 264] width 157 height 16
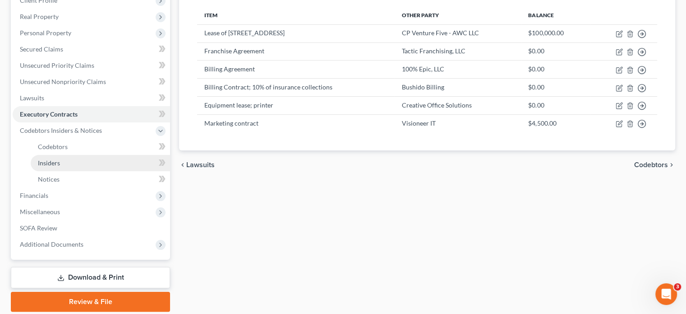
scroll to position [135, 0]
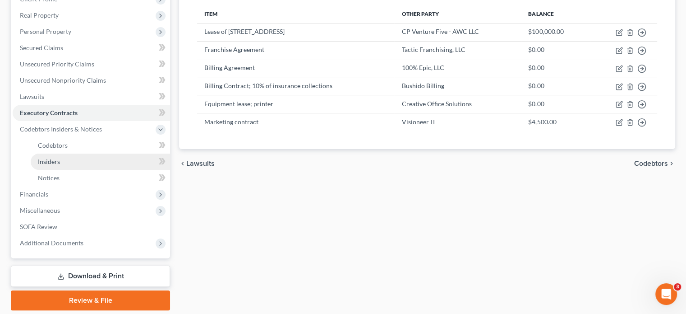
click at [46, 157] on span "Insiders" at bounding box center [49, 161] width 22 height 8
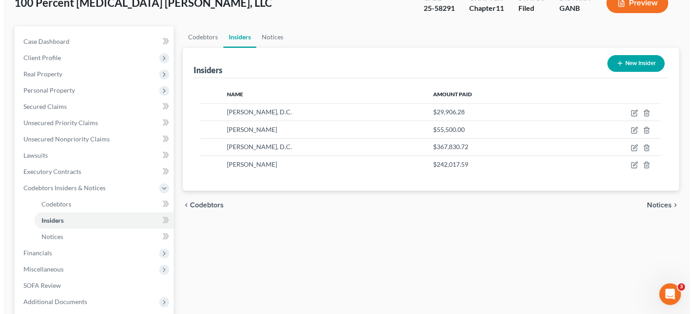
scroll to position [90, 0]
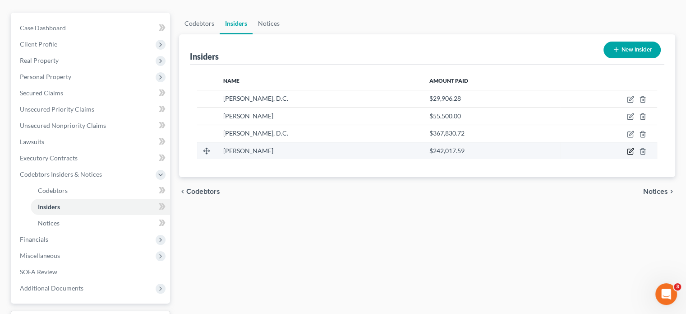
click at [630, 148] on icon "button" at bounding box center [632, 150] width 4 height 4
select select "10"
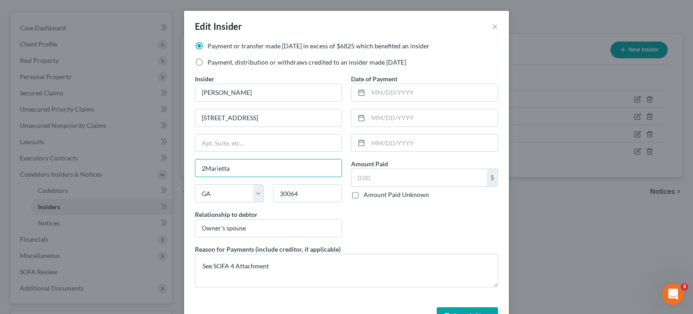
type input "Marietta"
click at [416, 181] on input "text" at bounding box center [419, 177] width 135 height 17
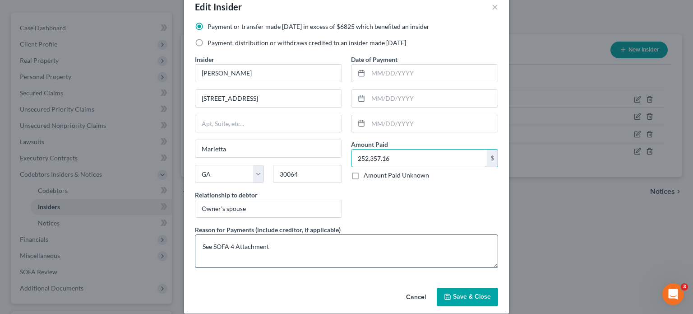
scroll to position [28, 0]
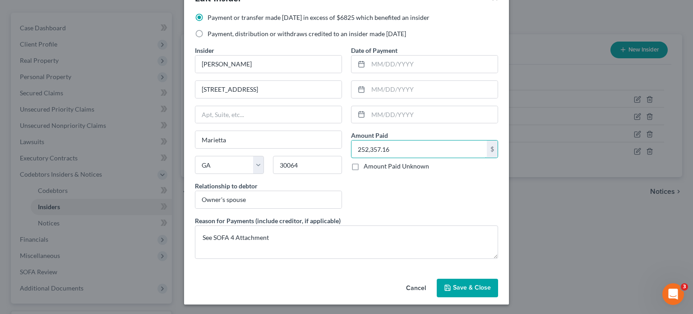
type input "252,357.16"
click at [478, 284] on span "Save & Close" at bounding box center [472, 288] width 38 height 8
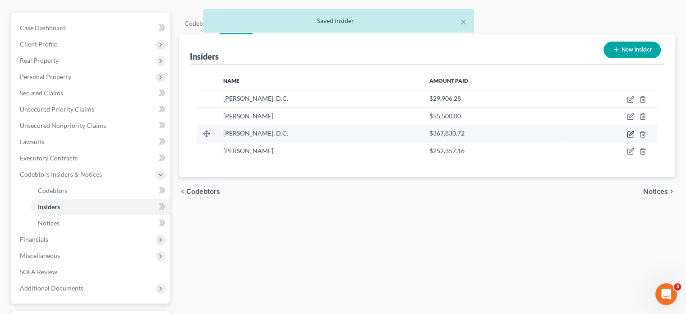
click at [630, 130] on icon "button" at bounding box center [630, 133] width 7 height 7
select select "10"
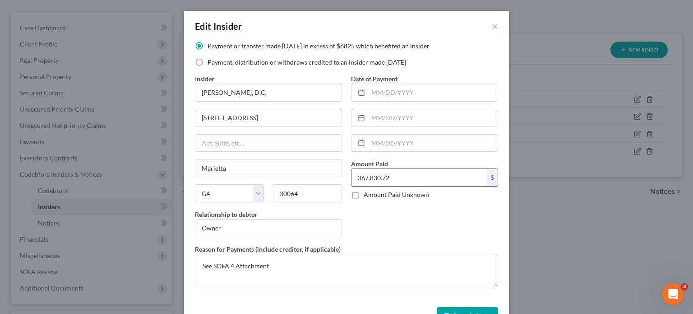
click at [399, 174] on input "367,830.72" at bounding box center [419, 177] width 135 height 17
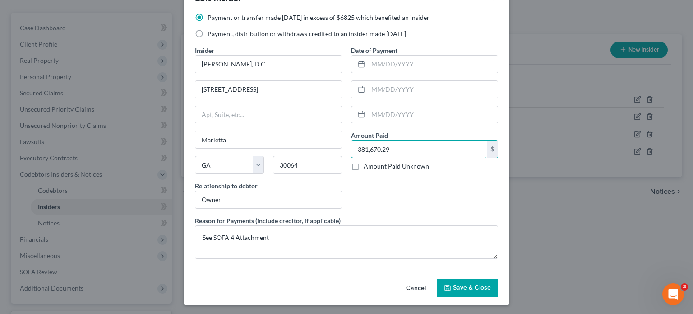
type input "381,670.29"
click at [477, 285] on span "Save & Close" at bounding box center [472, 288] width 38 height 8
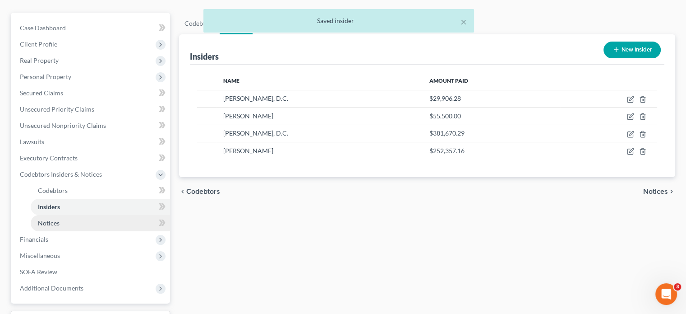
click at [54, 219] on span "Notices" at bounding box center [49, 223] width 22 height 8
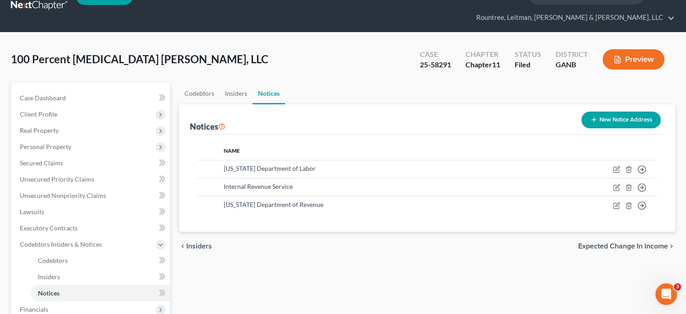
scroll to position [135, 0]
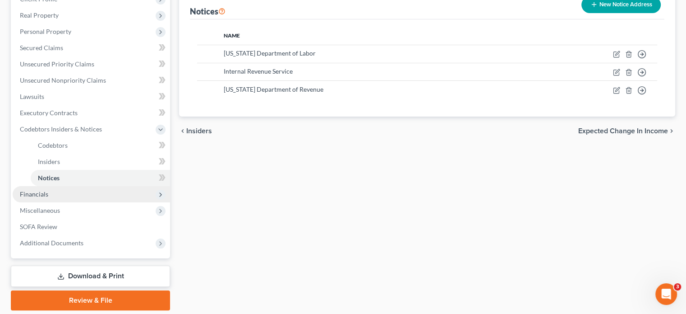
click at [47, 190] on span "Financials" at bounding box center [34, 194] width 28 height 8
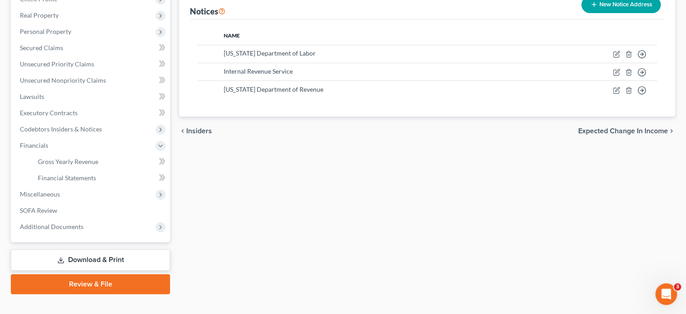
scroll to position [133, 0]
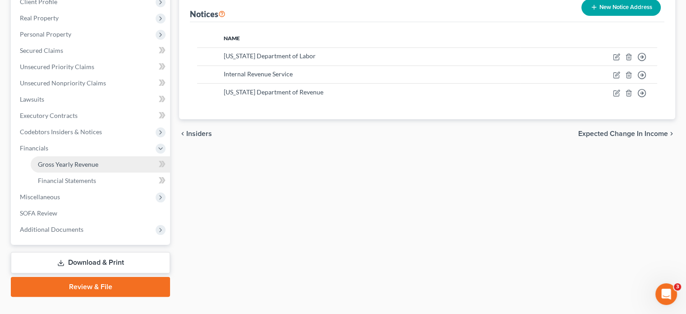
click at [71, 160] on span "Gross Yearly Revenue" at bounding box center [68, 164] width 60 height 8
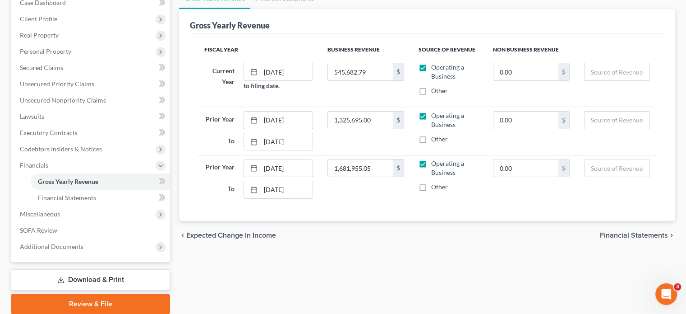
scroll to position [133, 0]
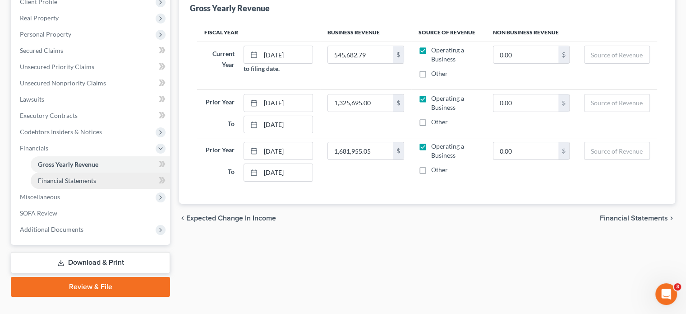
click at [69, 176] on span "Financial Statements" at bounding box center [67, 180] width 58 height 8
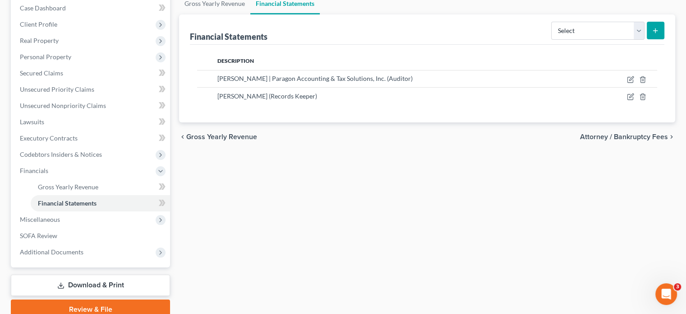
scroll to position [133, 0]
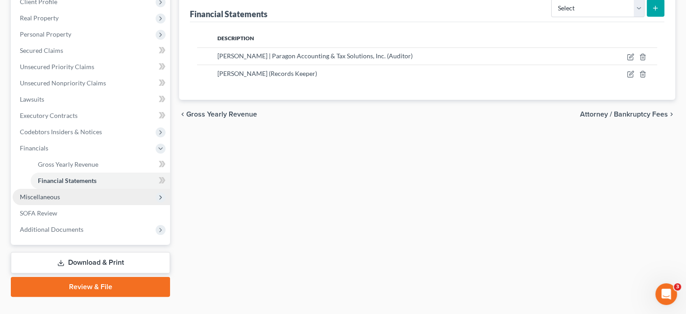
click at [49, 193] on span "Miscellaneous" at bounding box center [40, 197] width 40 height 8
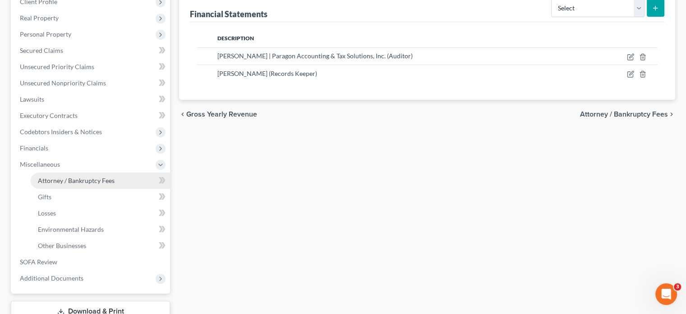
click at [74, 176] on span "Attorney / Bankruptcy Fees" at bounding box center [76, 180] width 77 height 8
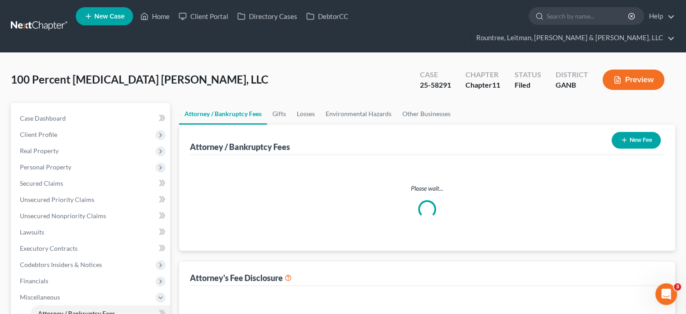
select select "2"
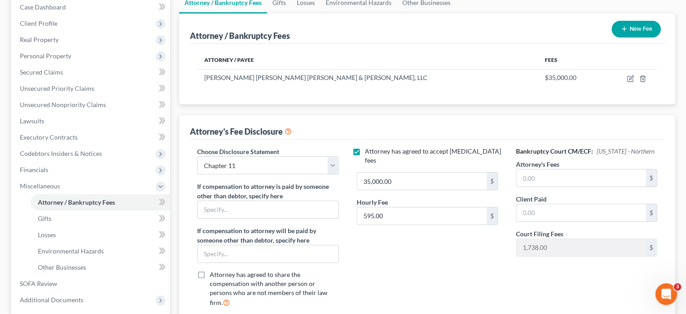
scroll to position [135, 0]
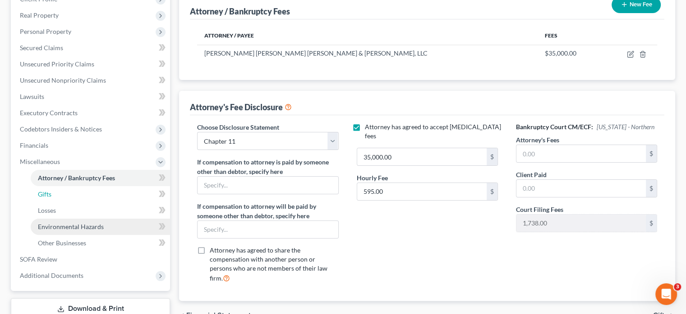
click at [46, 190] on span "Gifts" at bounding box center [45, 194] width 14 height 8
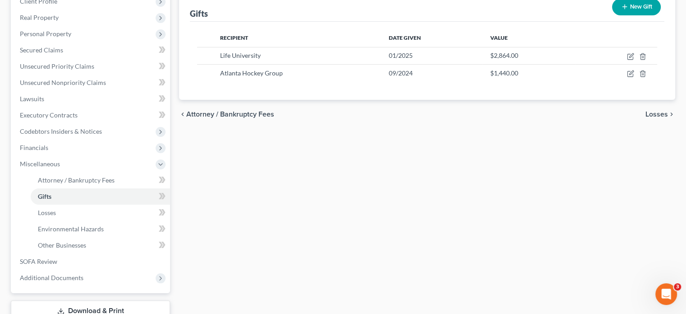
scroll to position [135, 0]
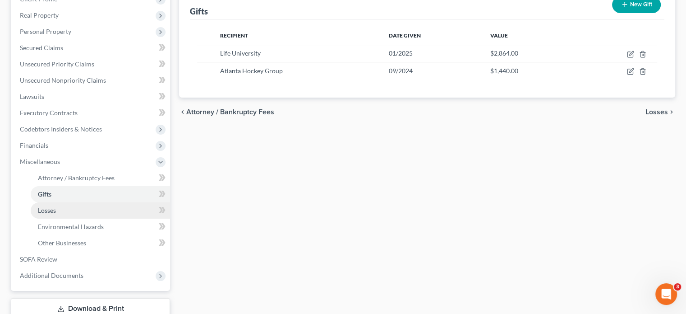
click at [48, 202] on link "Losses" at bounding box center [100, 210] width 139 height 16
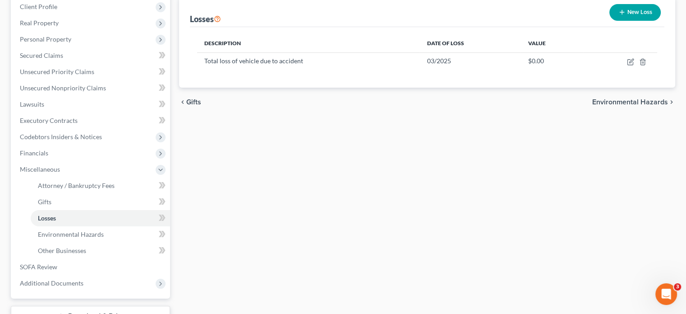
scroll to position [135, 0]
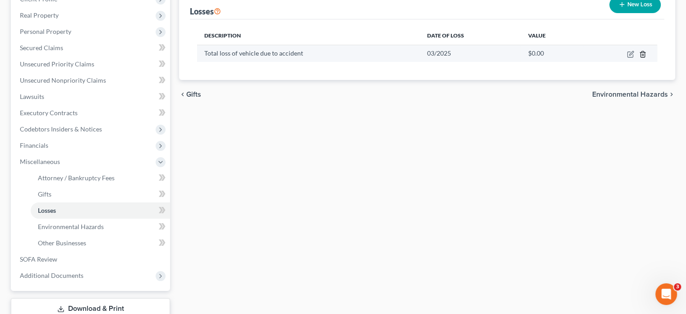
click at [642, 51] on icon "button" at bounding box center [642, 54] width 7 height 7
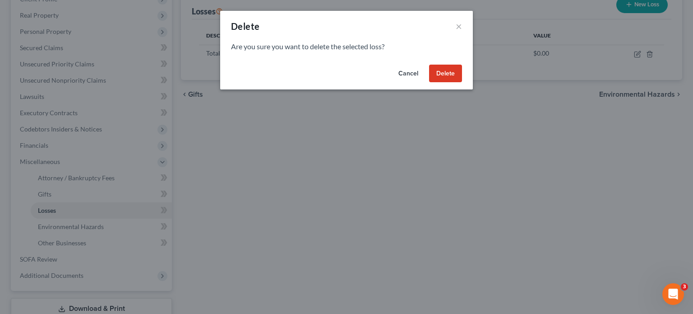
click at [445, 71] on button "Delete" at bounding box center [445, 74] width 33 height 18
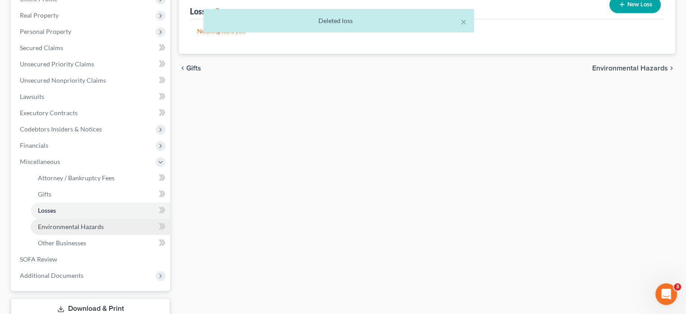
click at [75, 222] on span "Environmental Hazards" at bounding box center [71, 226] width 66 height 8
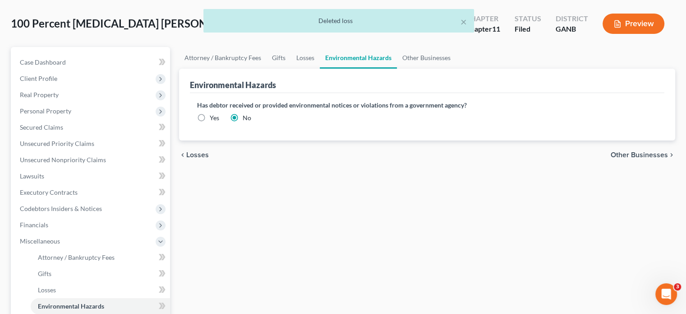
scroll to position [181, 0]
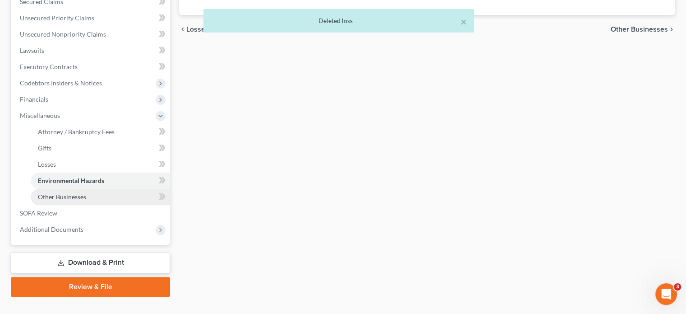
click at [63, 193] on span "Other Businesses" at bounding box center [62, 197] width 48 height 8
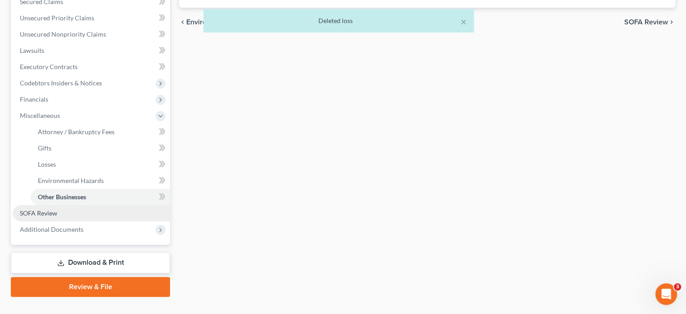
click at [23, 209] on span "SOFA Review" at bounding box center [38, 213] width 37 height 8
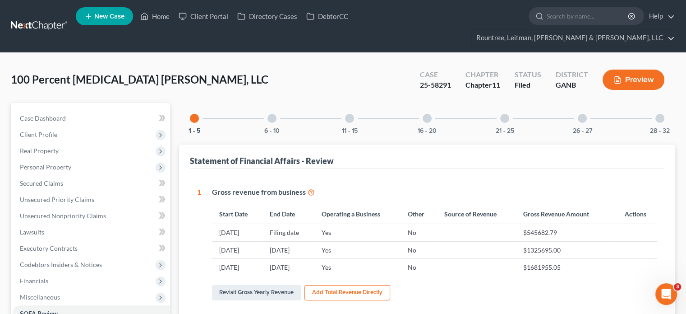
click at [273, 114] on div at bounding box center [272, 118] width 9 height 9
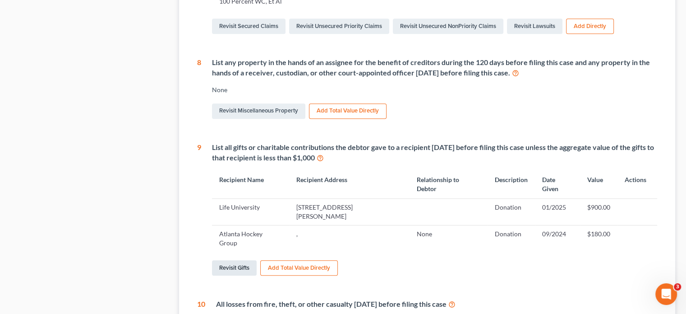
click at [233, 260] on link "Revisit Gifts" at bounding box center [234, 267] width 45 height 15
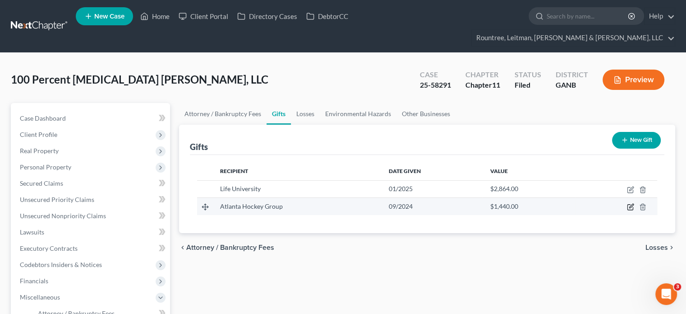
click at [629, 203] on icon "button" at bounding box center [630, 206] width 7 height 7
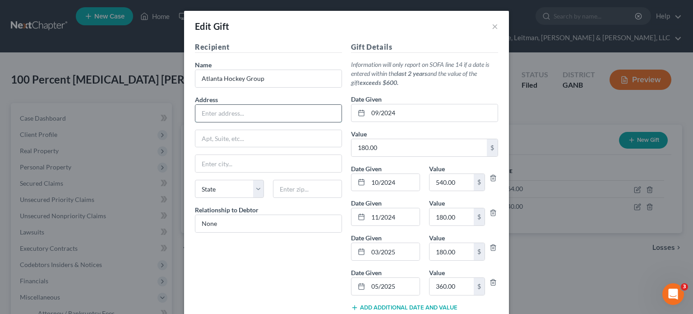
click at [232, 110] on input "text" at bounding box center [268, 113] width 146 height 17
paste input "[STREET_ADDRESS][PERSON_NAME]"
type input "[STREET_ADDRESS][PERSON_NAME]"
click at [300, 186] on input "text" at bounding box center [307, 189] width 69 height 18
type input "30096"
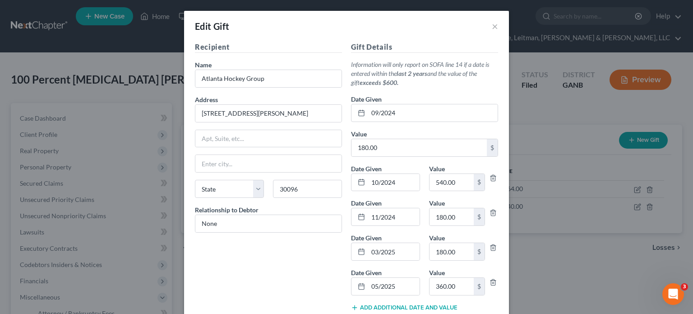
click at [255, 279] on div "Recipient Name * Atlanta Hockey Group Address [STREET_ADDRESS], etc [GEOGRAPHIC…" at bounding box center [268, 218] width 156 height 352
type input "Duluth"
select select "10"
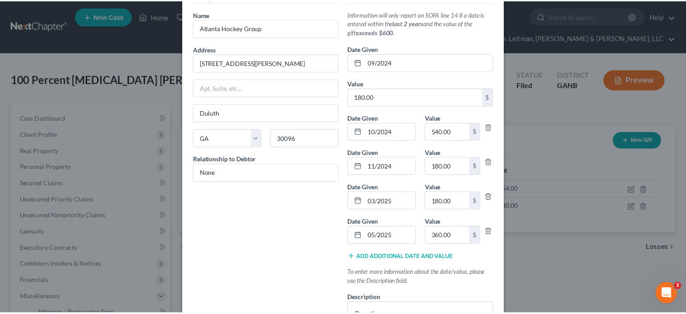
scroll to position [128, 0]
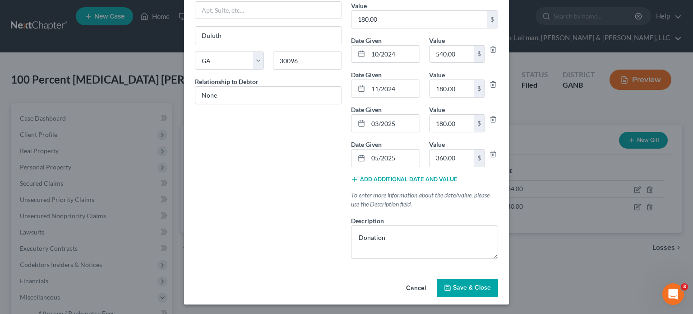
click at [469, 284] on span "Save & Close" at bounding box center [472, 288] width 38 height 8
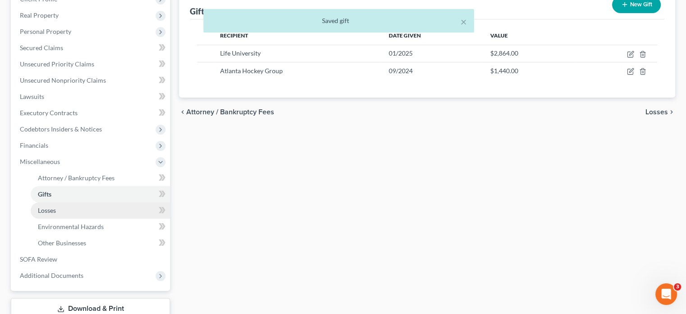
click at [53, 206] on span "Losses" at bounding box center [47, 210] width 18 height 8
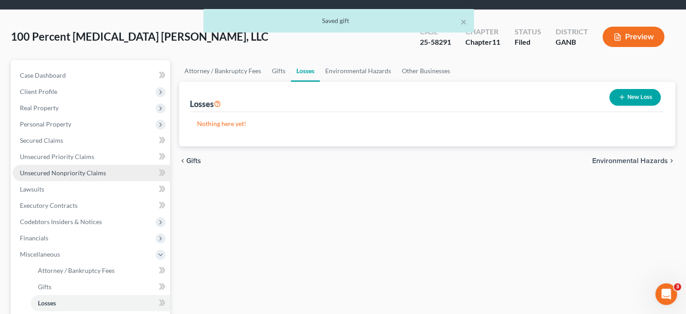
scroll to position [181, 0]
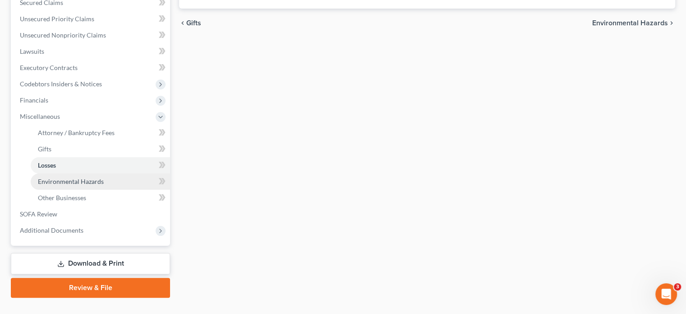
click at [67, 173] on link "Environmental Hazards" at bounding box center [100, 181] width 139 height 16
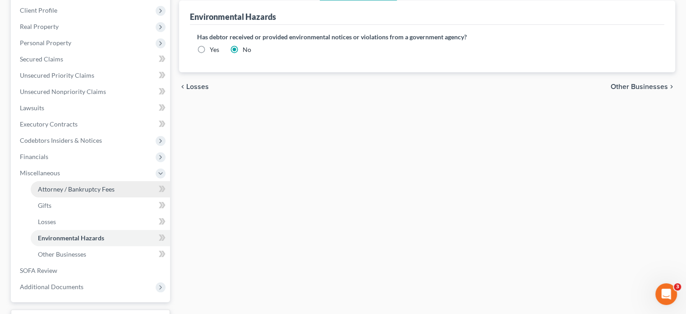
scroll to position [181, 0]
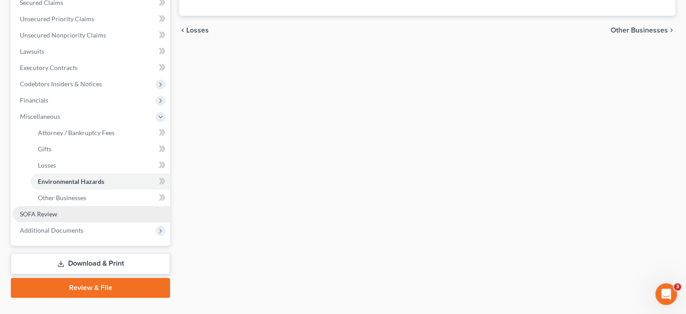
click at [49, 206] on link "SOFA Review" at bounding box center [91, 214] width 157 height 16
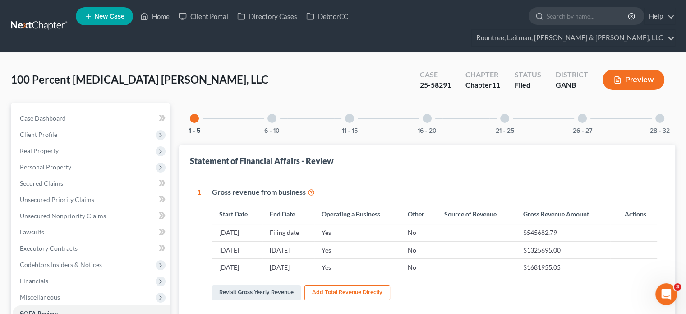
click at [272, 114] on div at bounding box center [272, 118] width 9 height 9
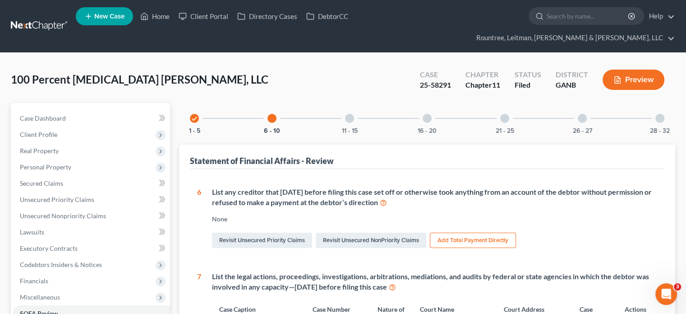
click at [351, 114] on div at bounding box center [349, 118] width 9 height 9
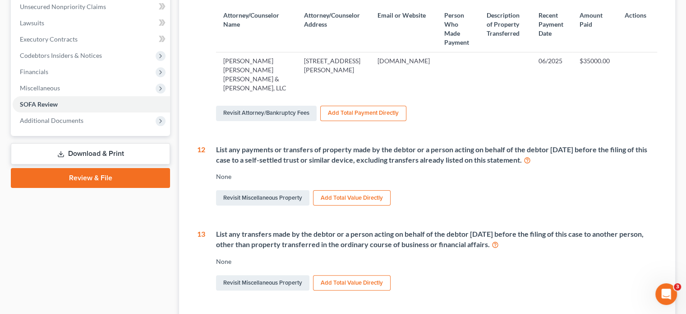
scroll to position [90, 0]
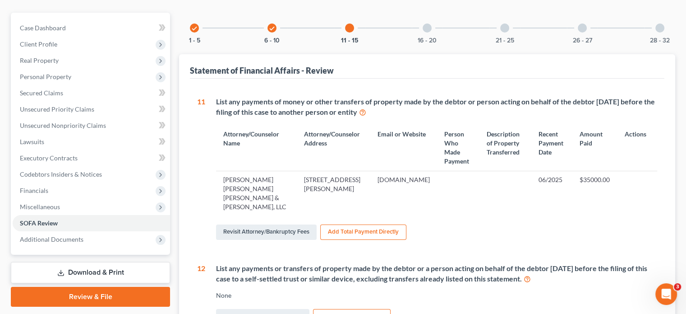
click at [427, 23] on div at bounding box center [427, 27] width 9 height 9
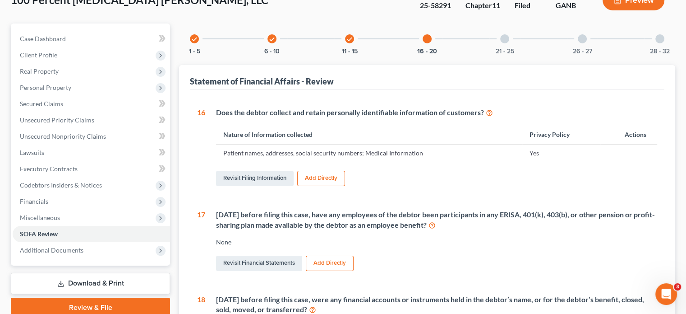
scroll to position [45, 0]
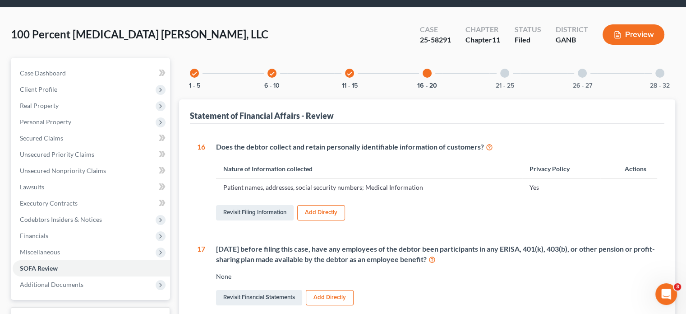
click at [505, 69] on div at bounding box center [504, 73] width 9 height 9
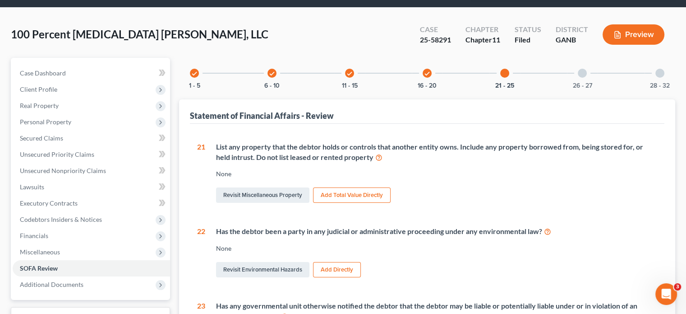
click at [585, 69] on div at bounding box center [582, 73] width 9 height 9
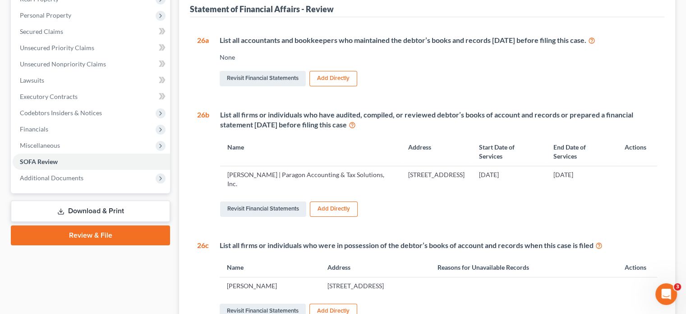
scroll to position [0, 0]
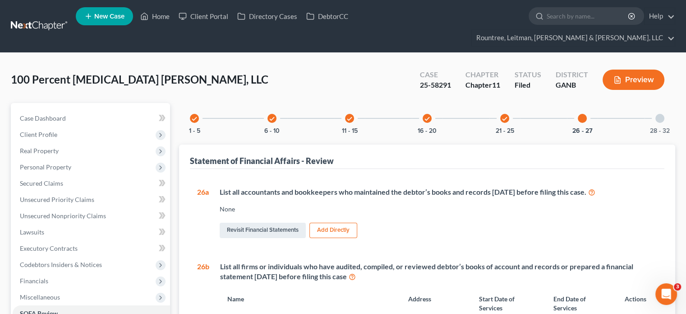
click at [662, 106] on div "28 - 32" at bounding box center [660, 118] width 31 height 31
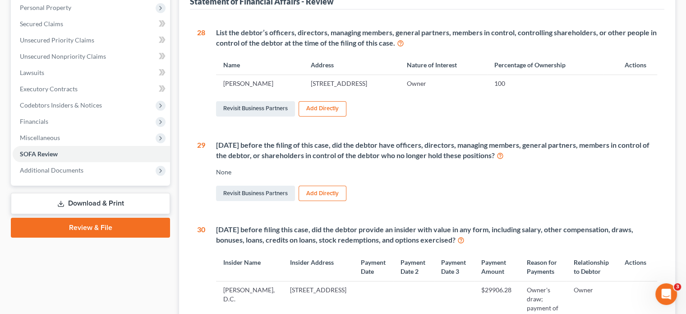
scroll to position [153, 0]
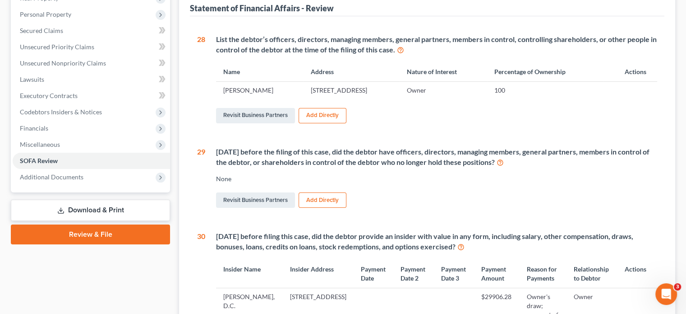
click at [85, 199] on link "Download & Print" at bounding box center [90, 209] width 159 height 21
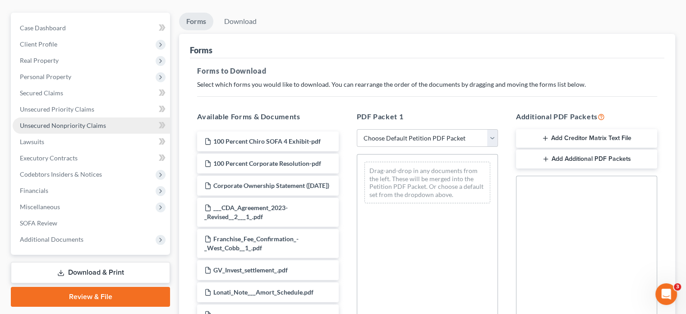
scroll to position [181, 0]
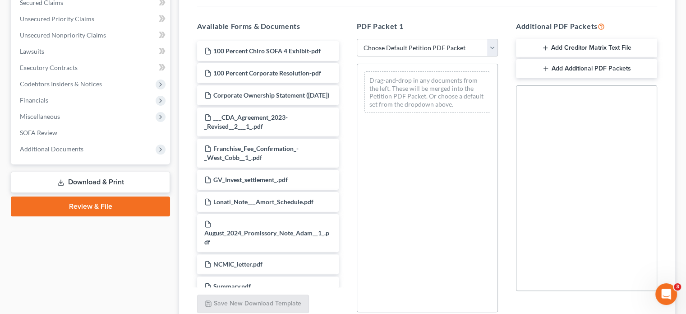
click at [84, 171] on link "Download & Print" at bounding box center [90, 181] width 159 height 21
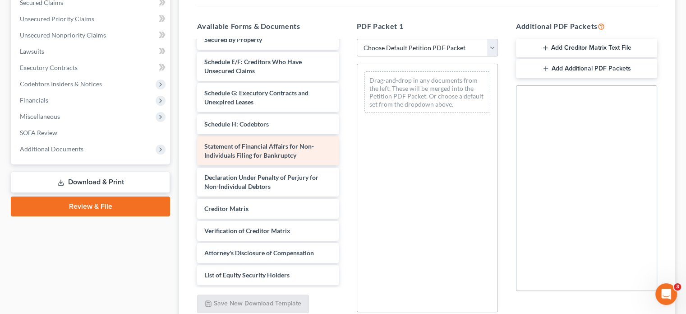
scroll to position [646, 0]
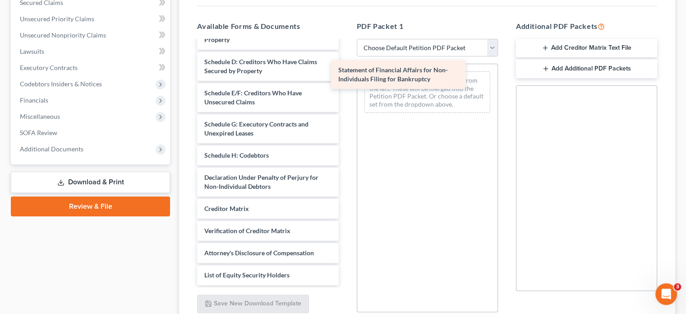
drag, startPoint x: 282, startPoint y: 133, endPoint x: 428, endPoint y: 64, distance: 162.1
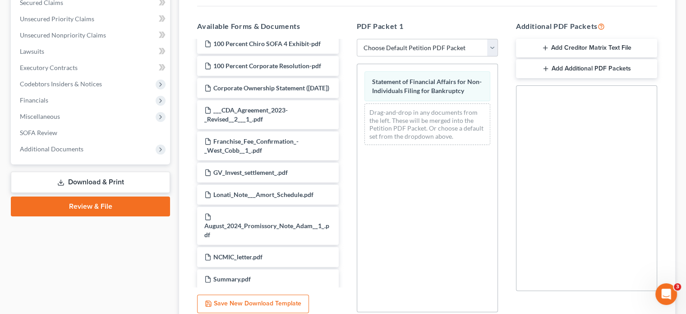
scroll to position [0, 0]
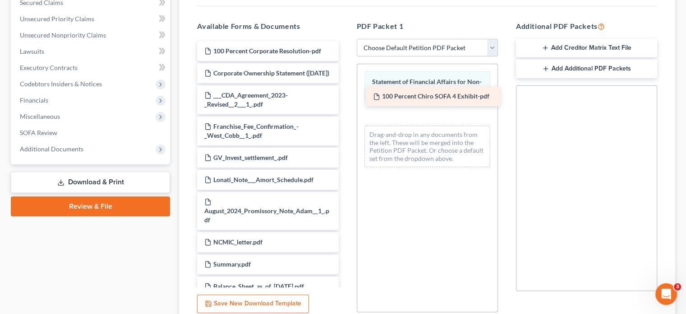
drag, startPoint x: 267, startPoint y: 28, endPoint x: 435, endPoint y: 88, distance: 178.3
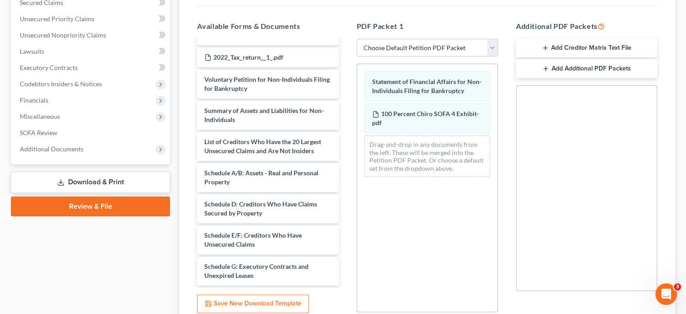
scroll to position [496, 0]
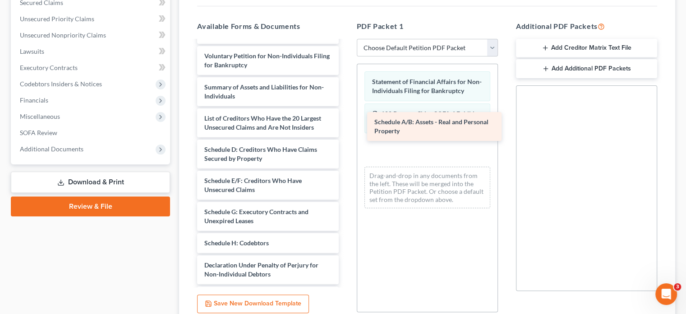
drag, startPoint x: 252, startPoint y: 143, endPoint x: 416, endPoint y: 127, distance: 164.1
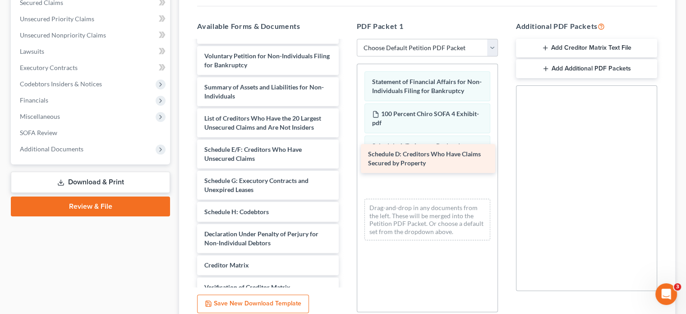
drag, startPoint x: 278, startPoint y: 145, endPoint x: 442, endPoint y: 158, distance: 164.8
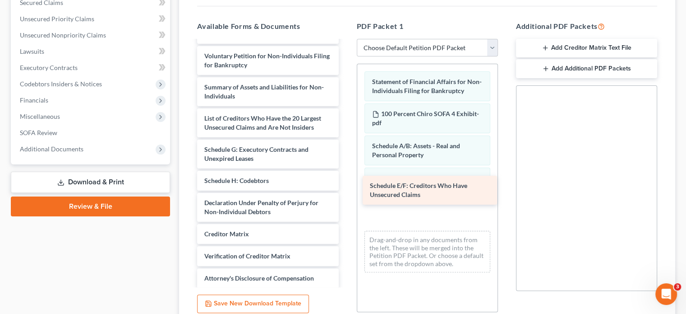
drag, startPoint x: 244, startPoint y: 145, endPoint x: 410, endPoint y: 189, distance: 171.4
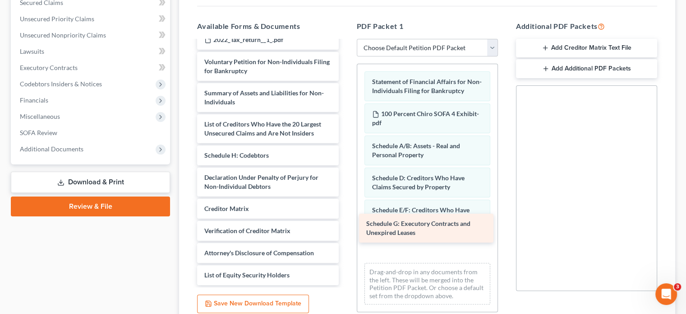
drag, startPoint x: 285, startPoint y: 152, endPoint x: 447, endPoint y: 234, distance: 181.8
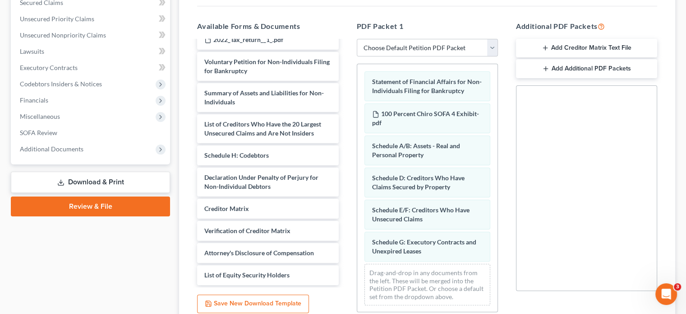
scroll to position [477, 0]
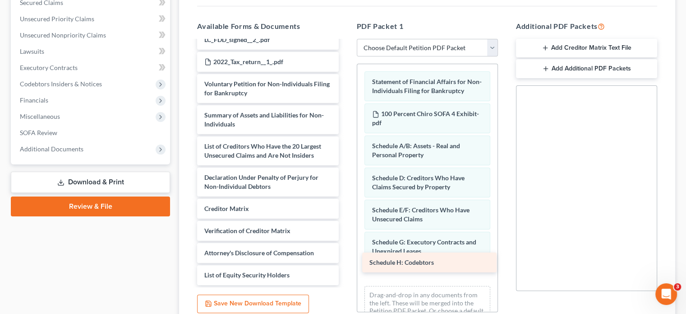
drag, startPoint x: 275, startPoint y: 147, endPoint x: 440, endPoint y: 268, distance: 204.7
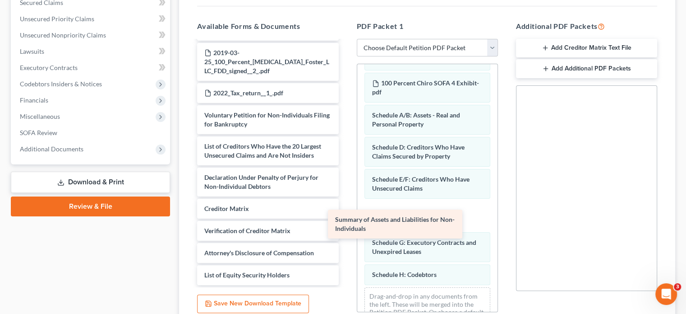
scroll to position [446, 0]
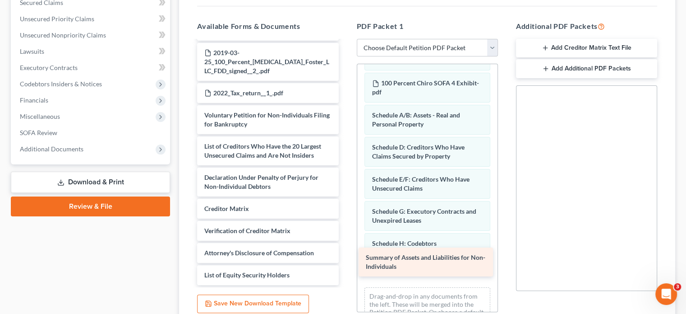
drag, startPoint x: 261, startPoint y: 104, endPoint x: 422, endPoint y: 263, distance: 226.6
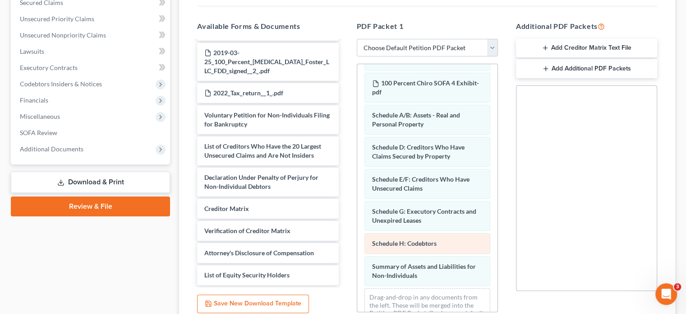
scroll to position [415, 0]
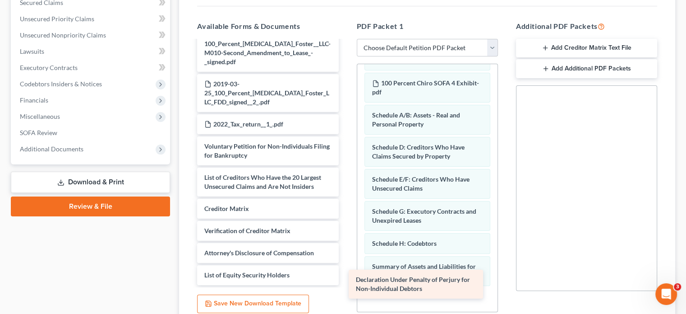
drag, startPoint x: 288, startPoint y: 165, endPoint x: 440, endPoint y: 283, distance: 192.6
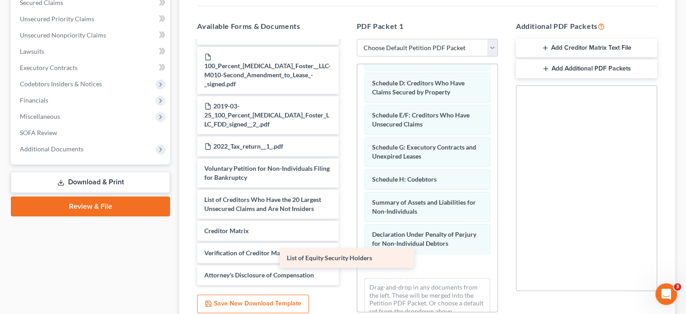
scroll to position [393, 0]
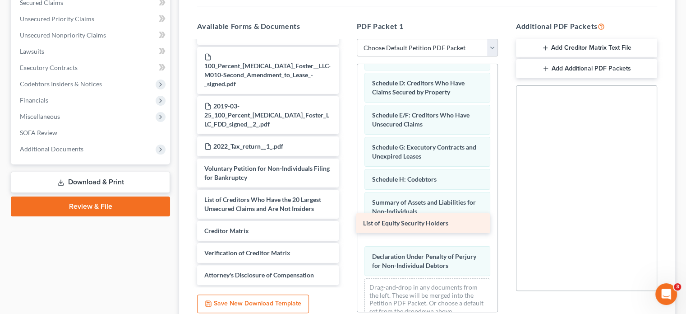
drag, startPoint x: 273, startPoint y: 256, endPoint x: 431, endPoint y: 221, distance: 162.6
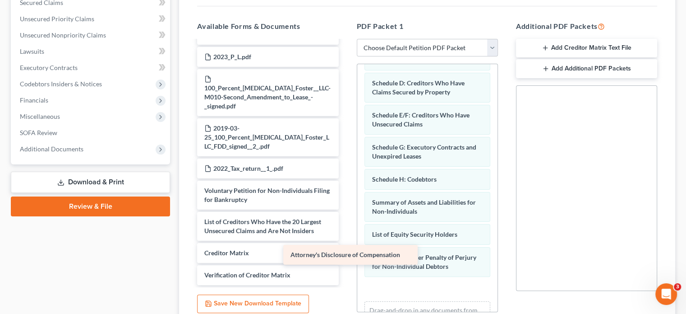
scroll to position [371, 0]
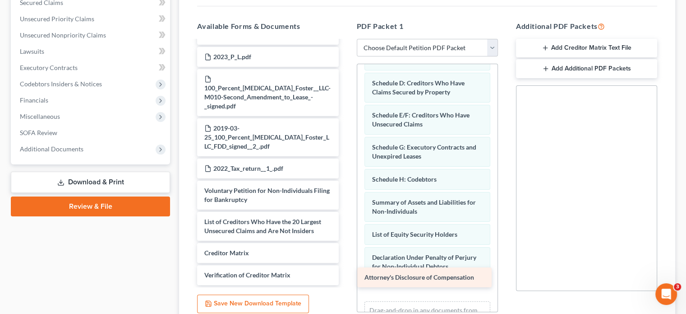
drag, startPoint x: 285, startPoint y: 261, endPoint x: 444, endPoint y: 280, distance: 160.4
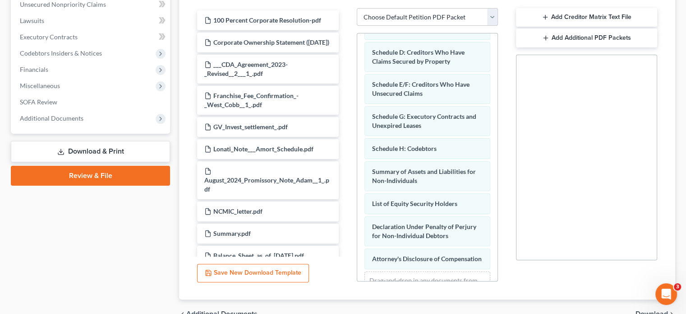
scroll to position [243, 0]
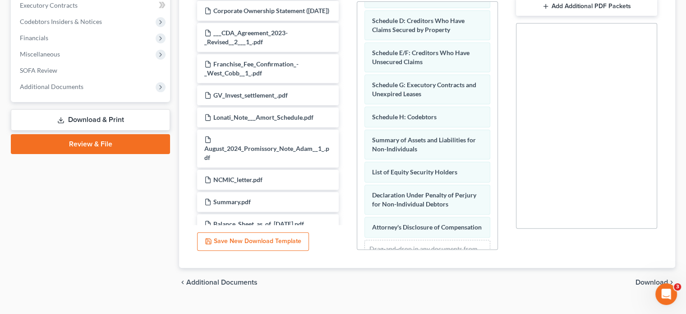
click at [648, 278] on span "Download" at bounding box center [652, 281] width 32 height 7
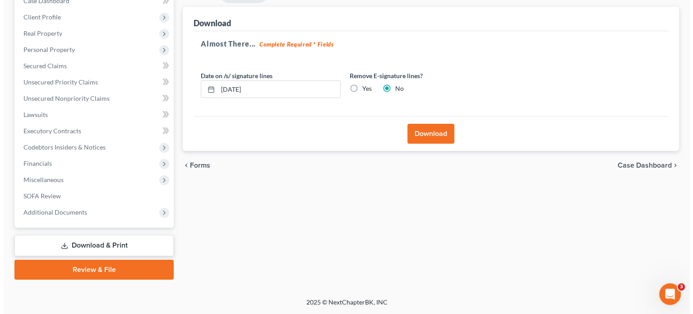
scroll to position [100, 0]
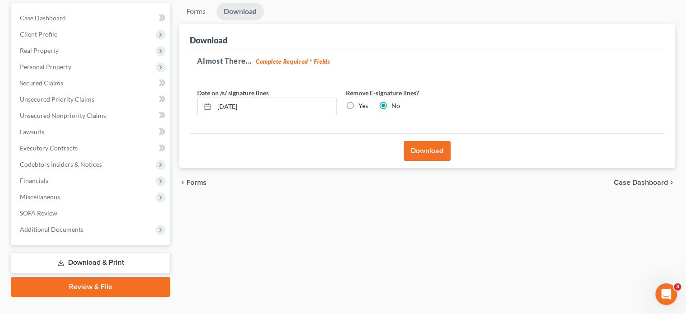
click at [422, 141] on button "Download" at bounding box center [427, 151] width 47 height 20
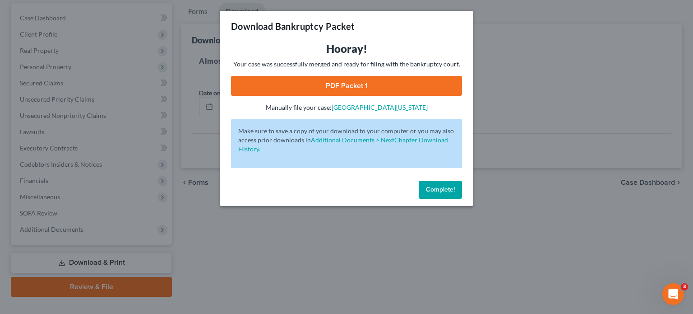
click at [348, 86] on link "PDF Packet 1" at bounding box center [346, 86] width 231 height 20
